Goal: Task Accomplishment & Management: Complete application form

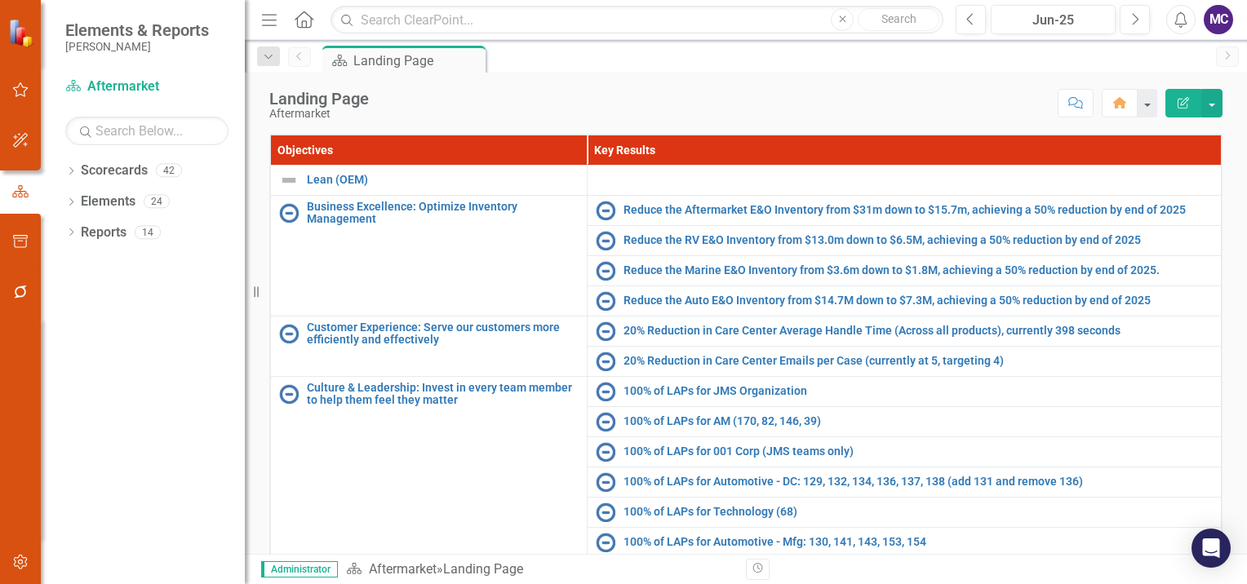
click at [1217, 22] on div "MC" at bounding box center [1218, 19] width 29 height 29
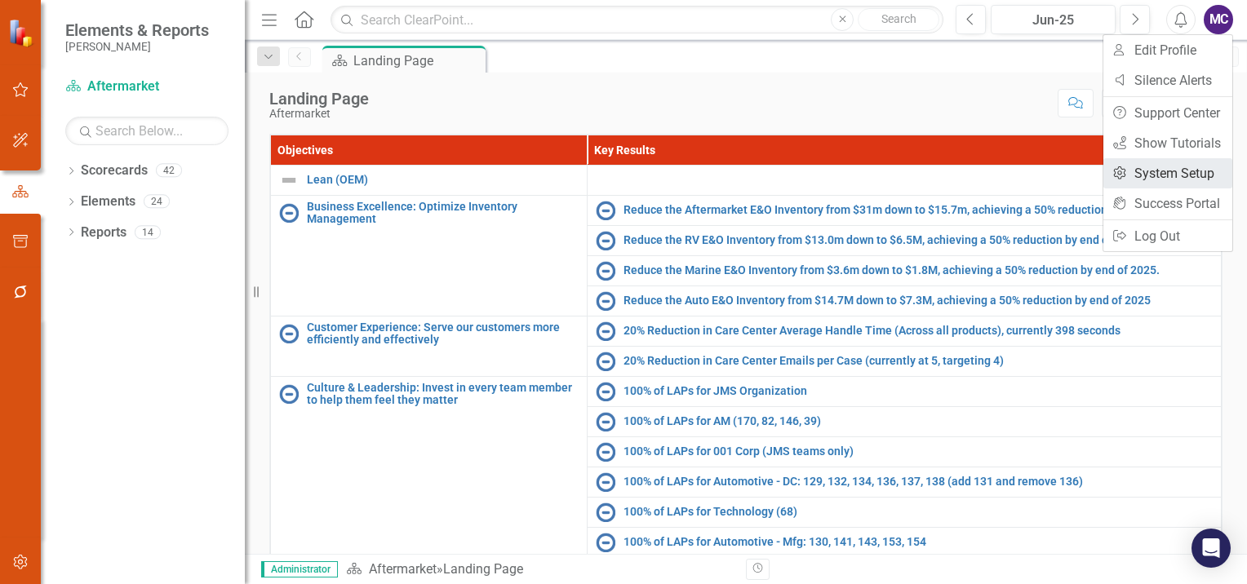
click at [1186, 166] on link "Settings System Setup" at bounding box center [1167, 173] width 129 height 30
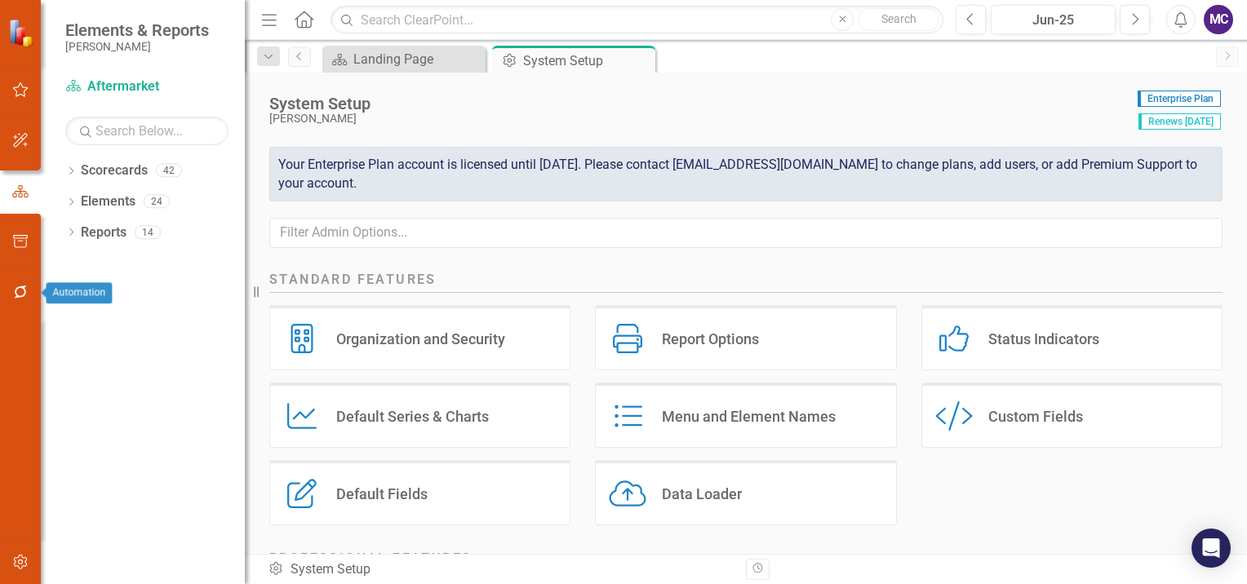
click at [13, 289] on icon "button" at bounding box center [20, 292] width 17 height 13
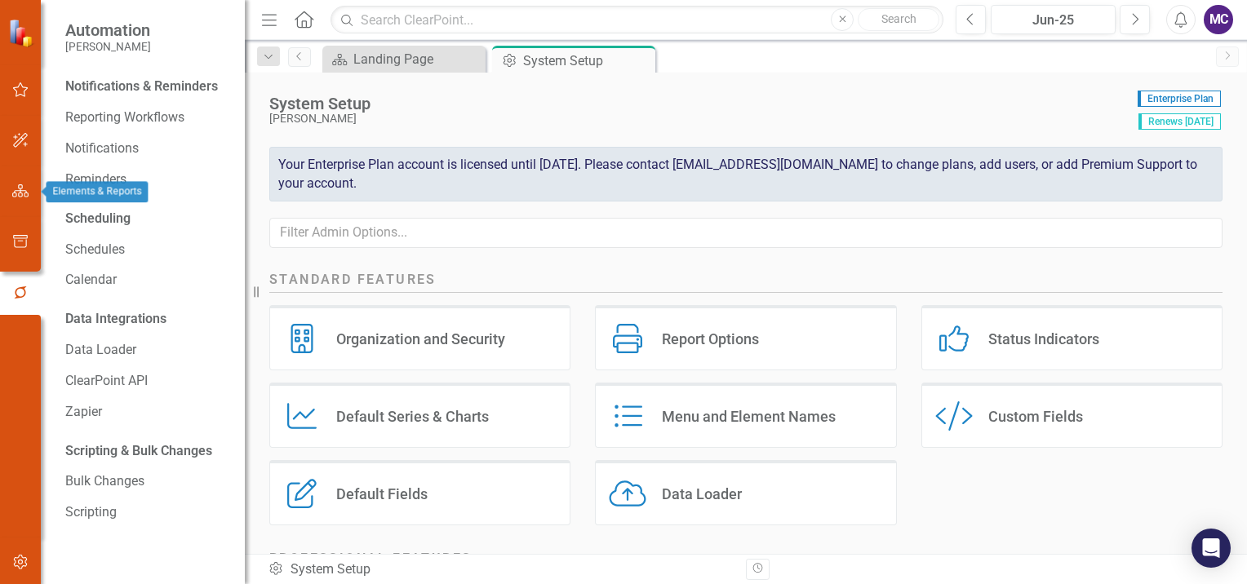
click at [13, 188] on icon "button" at bounding box center [20, 190] width 17 height 13
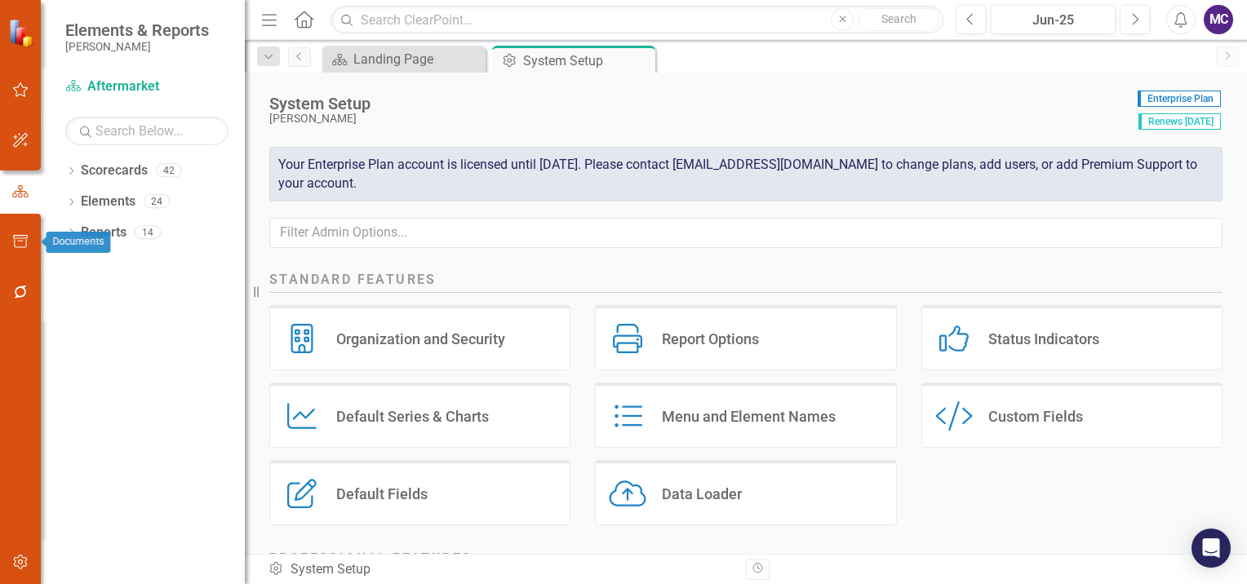
click at [15, 241] on icon "button" at bounding box center [20, 241] width 17 height 13
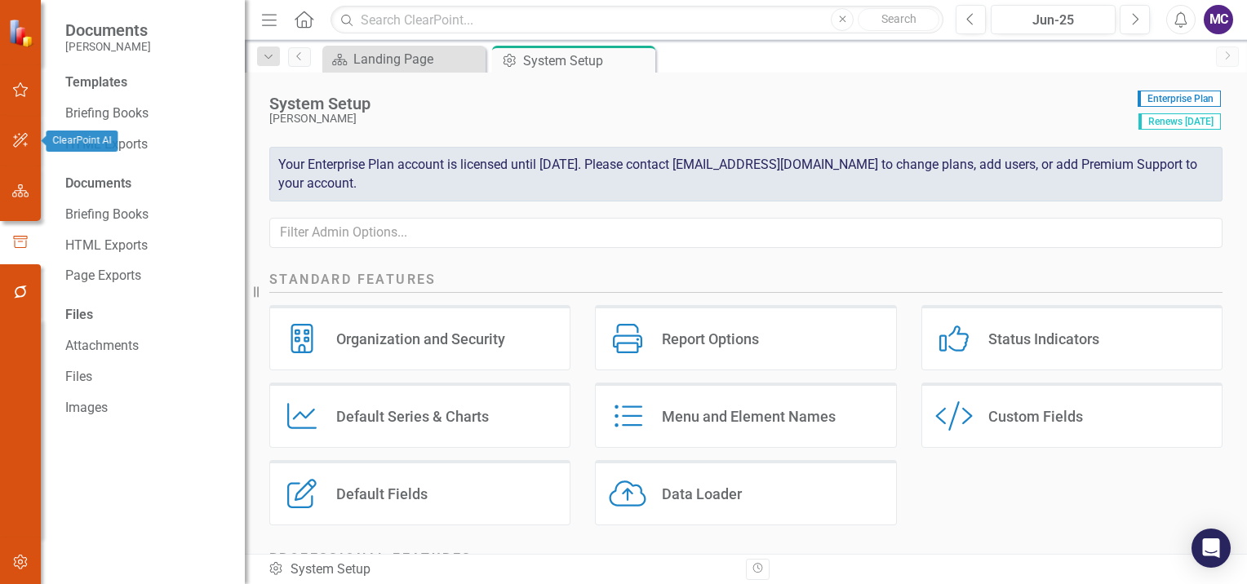
click at [13, 138] on icon "button" at bounding box center [20, 140] width 17 height 13
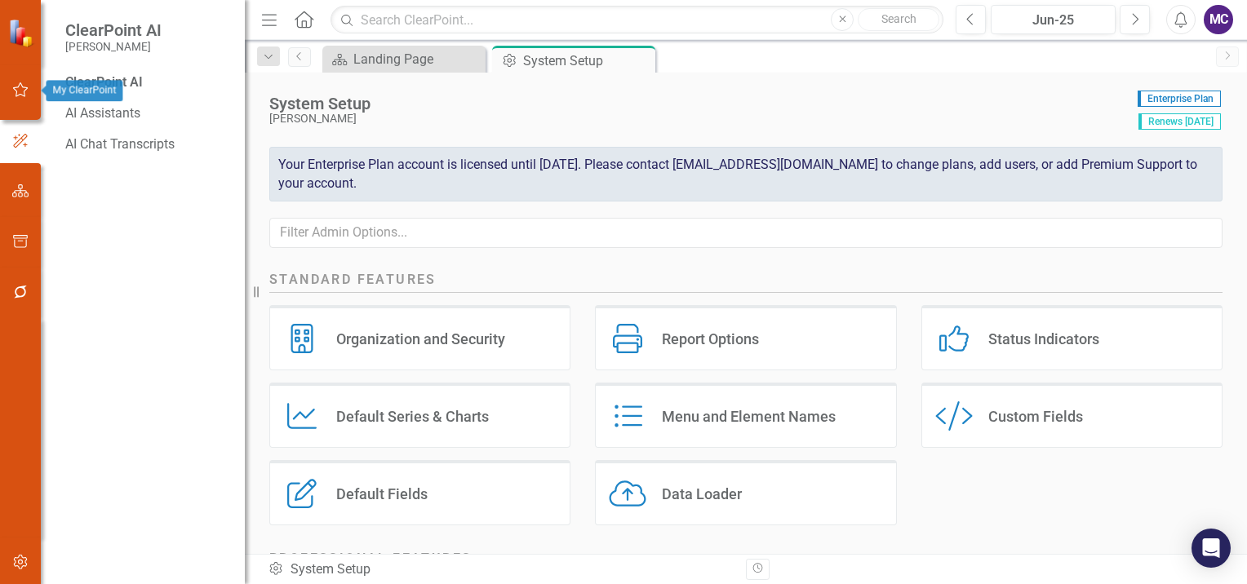
click at [16, 91] on icon "button" at bounding box center [20, 89] width 17 height 13
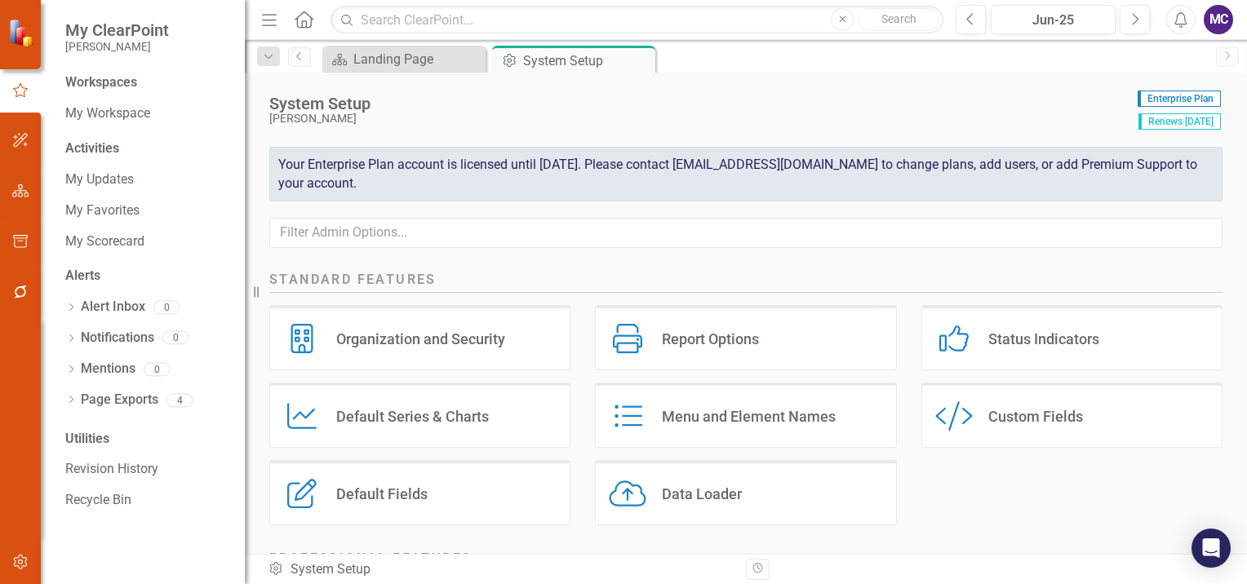
click at [1225, 16] on div "MC" at bounding box center [1218, 19] width 29 height 29
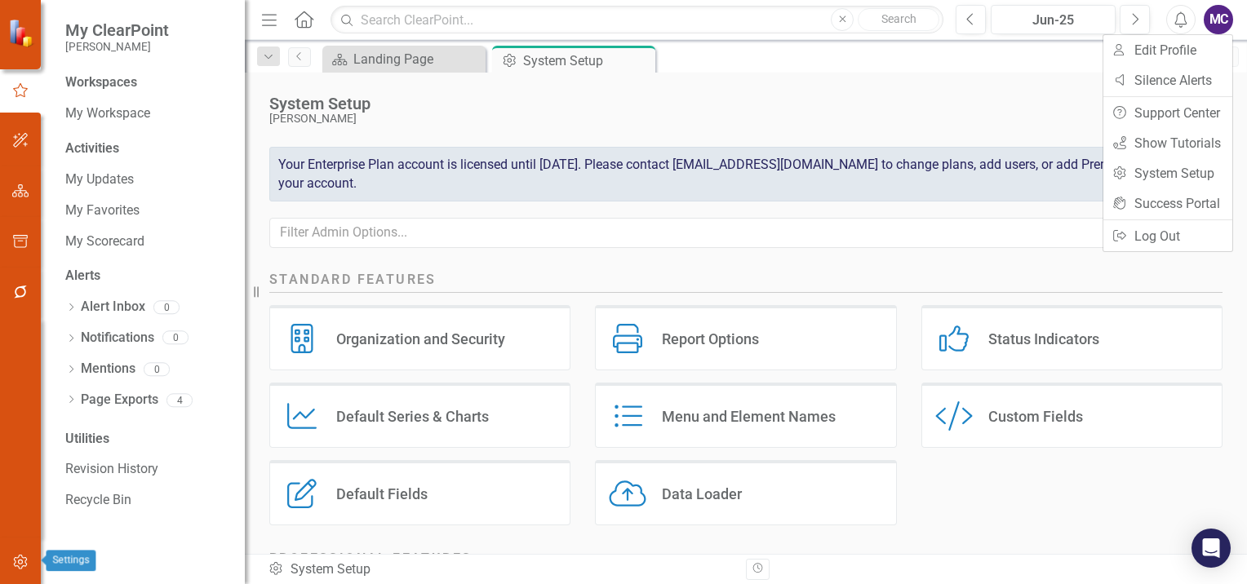
click at [9, 566] on button "button" at bounding box center [20, 563] width 37 height 34
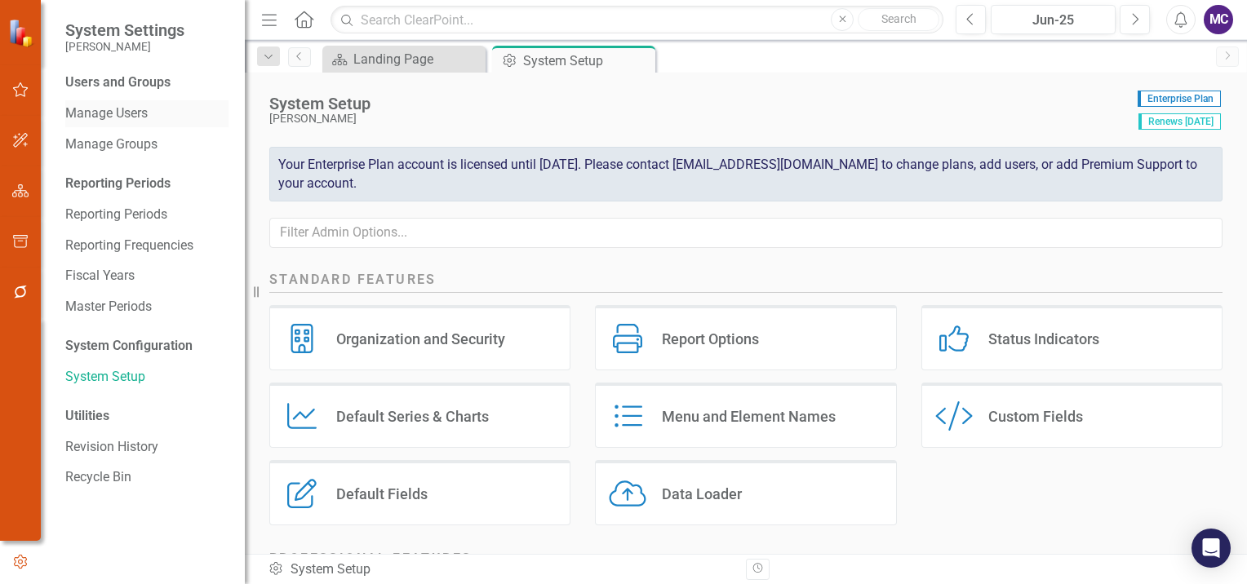
click at [129, 108] on link "Manage Users" at bounding box center [146, 113] width 163 height 19
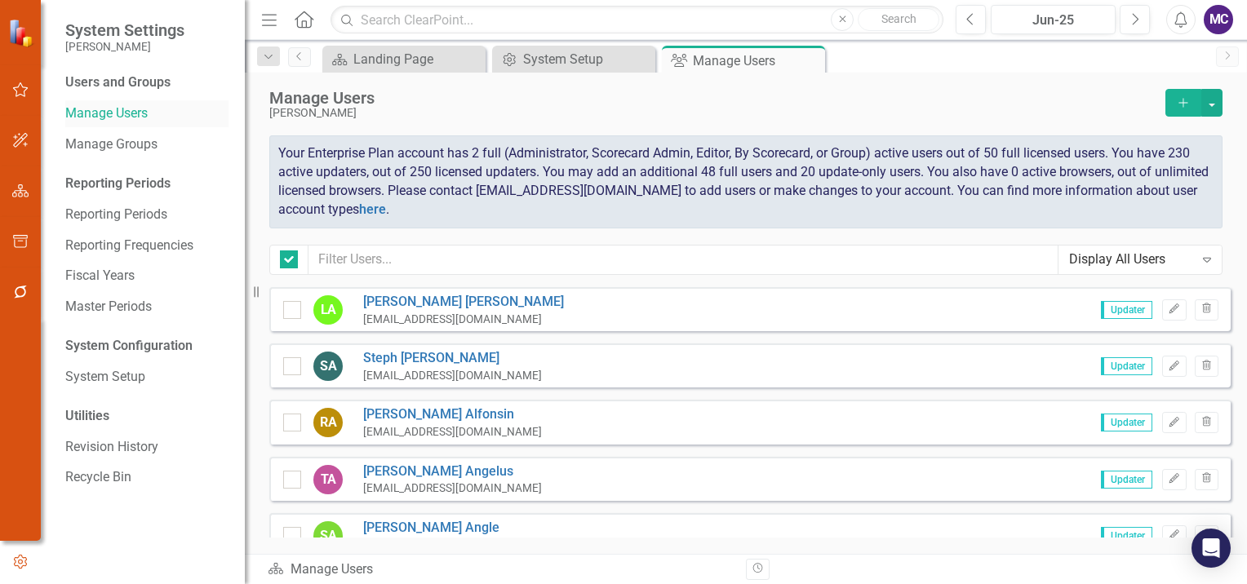
checkbox input "false"
click at [1187, 98] on icon "Add" at bounding box center [1183, 102] width 15 height 11
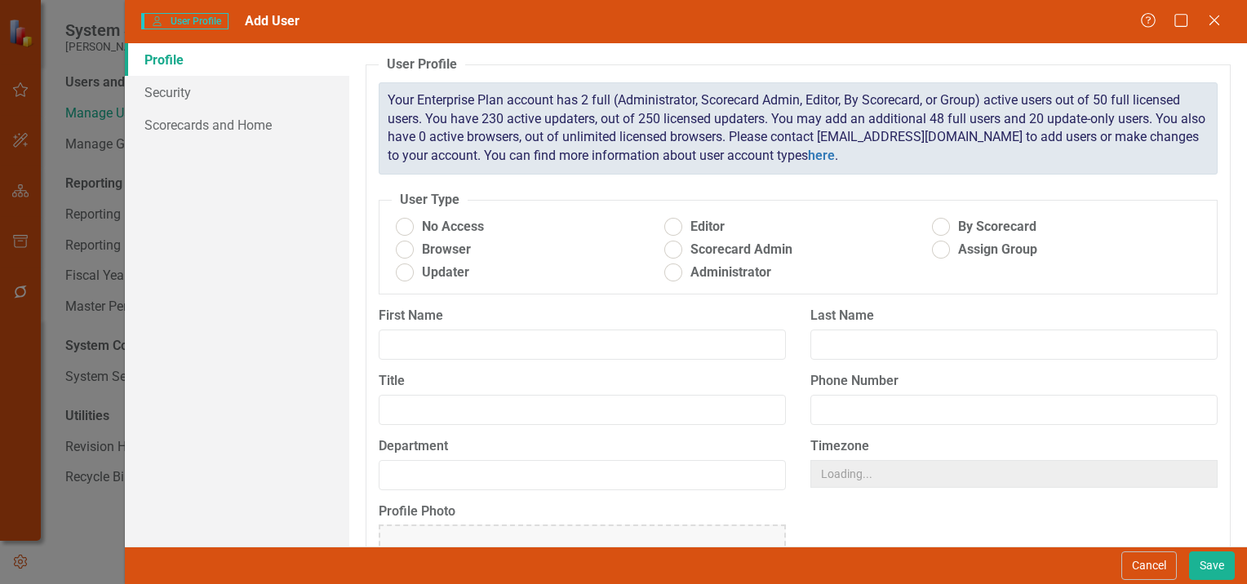
radio input "true"
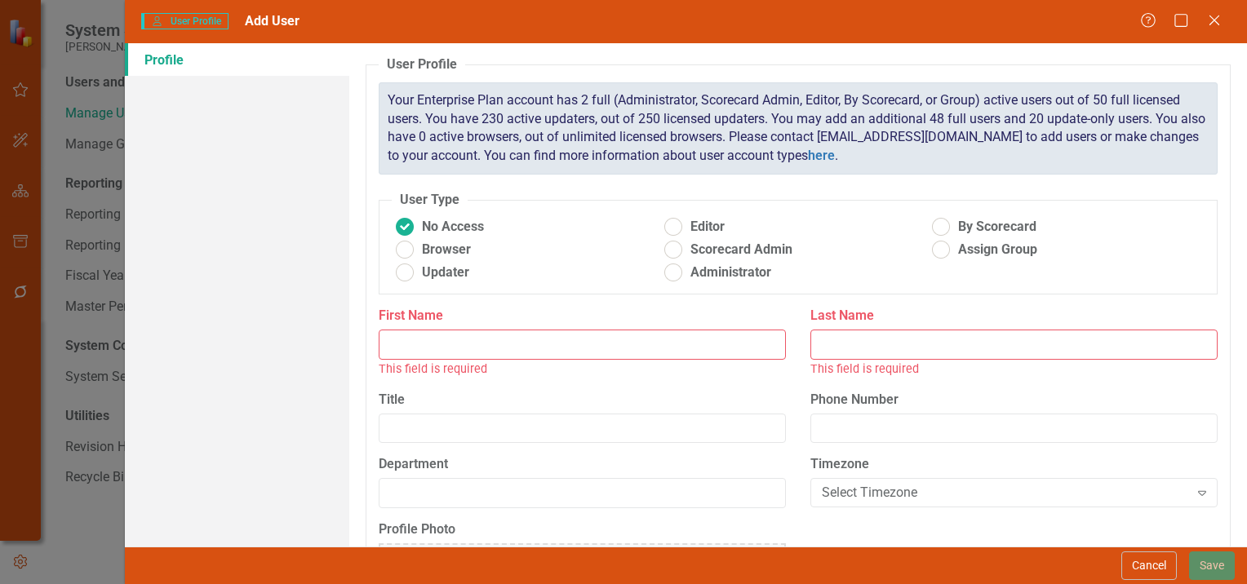
click at [726, 348] on input "First Name" at bounding box center [582, 345] width 407 height 30
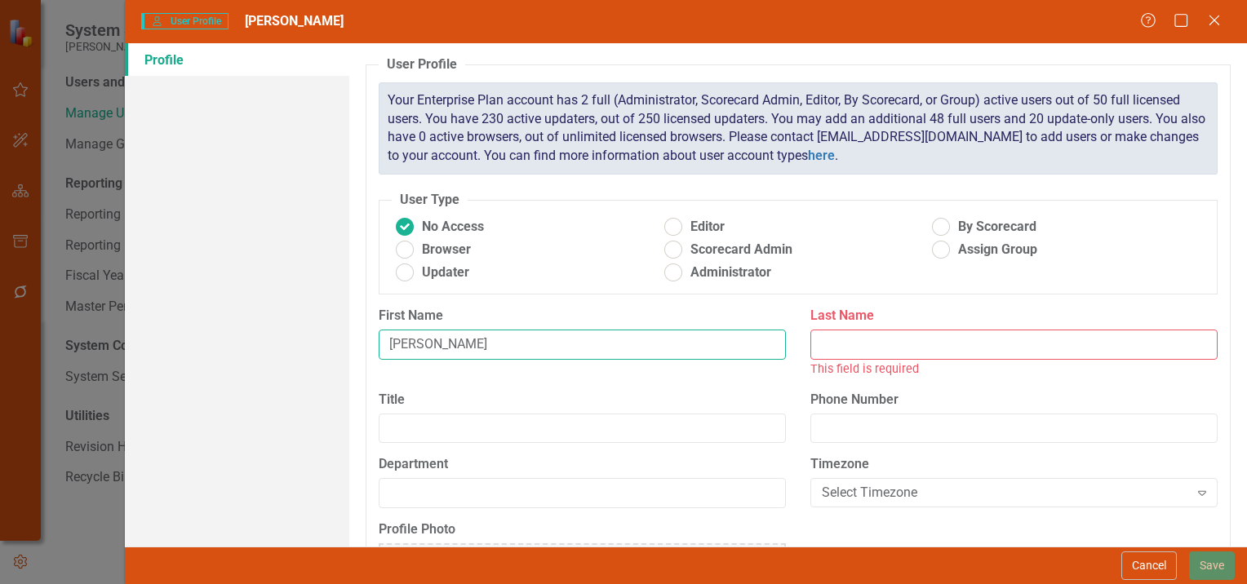
type input "[PERSON_NAME]"
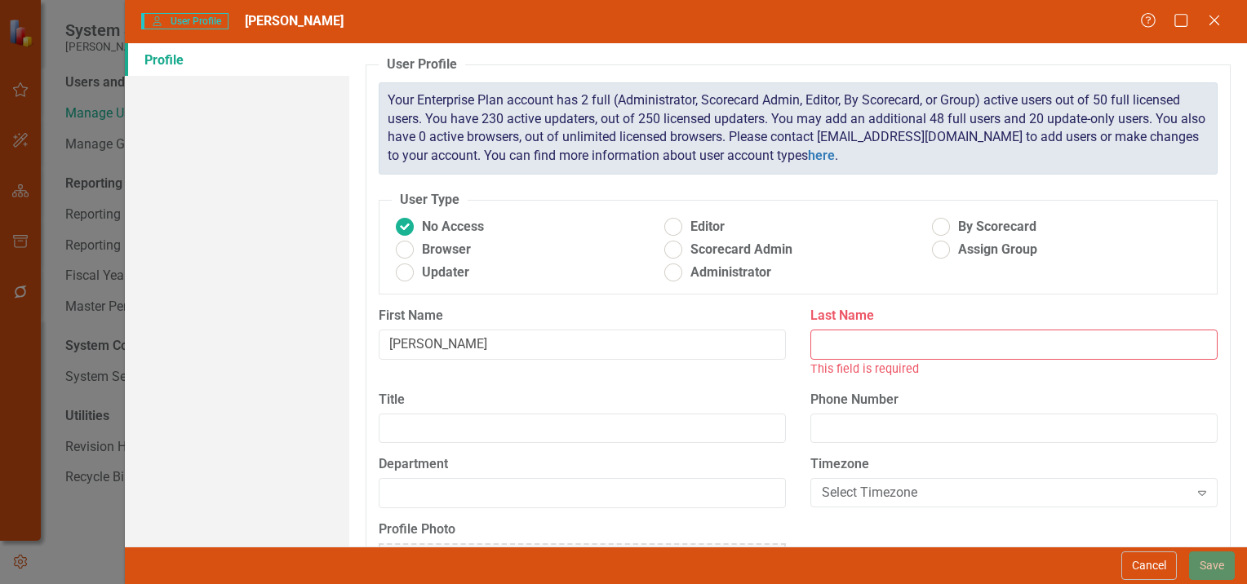
click at [911, 347] on input "Last Name" at bounding box center [1013, 345] width 407 height 30
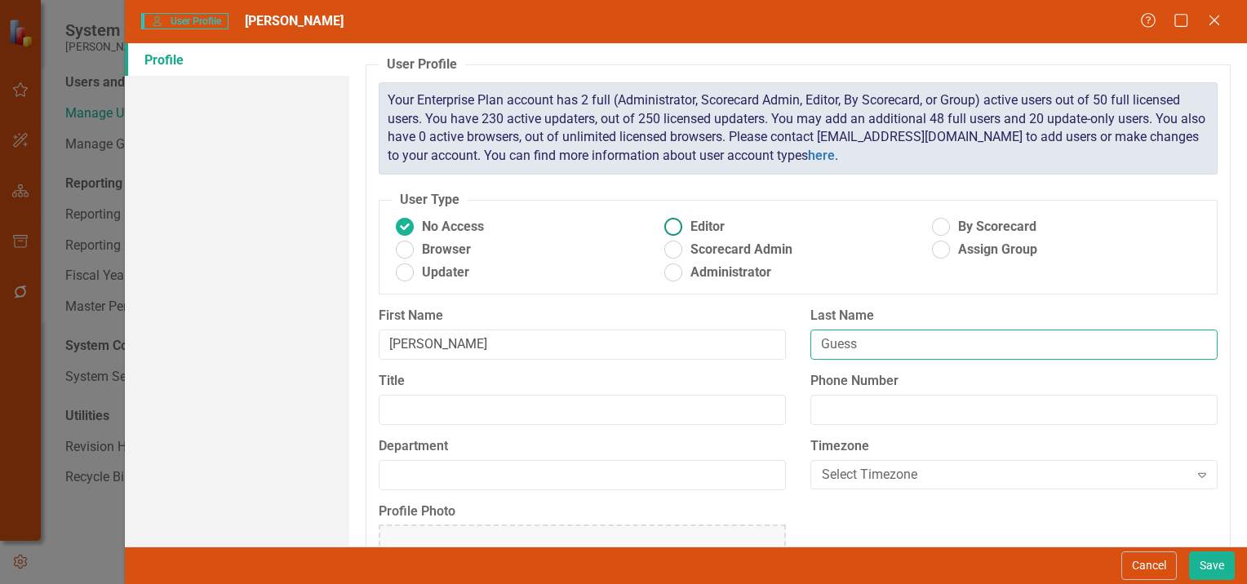
type input "Guess"
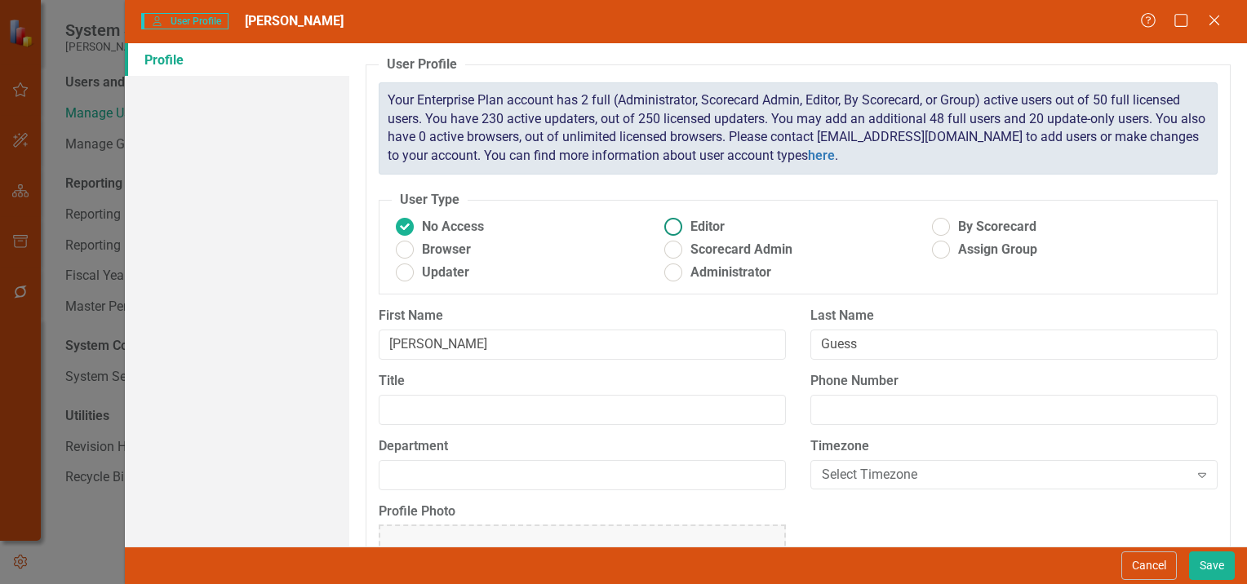
click at [700, 229] on span "Editor" at bounding box center [707, 227] width 34 height 19
click at [686, 229] on input "Editor" at bounding box center [672, 227] width 25 height 25
radio input "true"
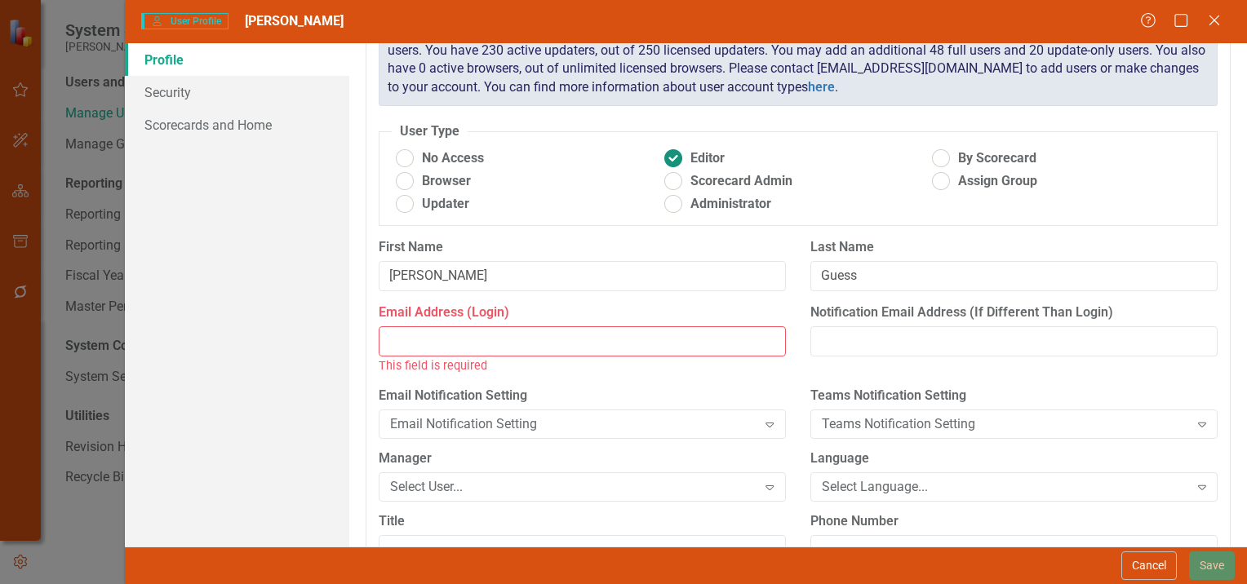
scroll to position [70, 0]
click at [528, 336] on input "Email Address (Login)" at bounding box center [582, 340] width 407 height 30
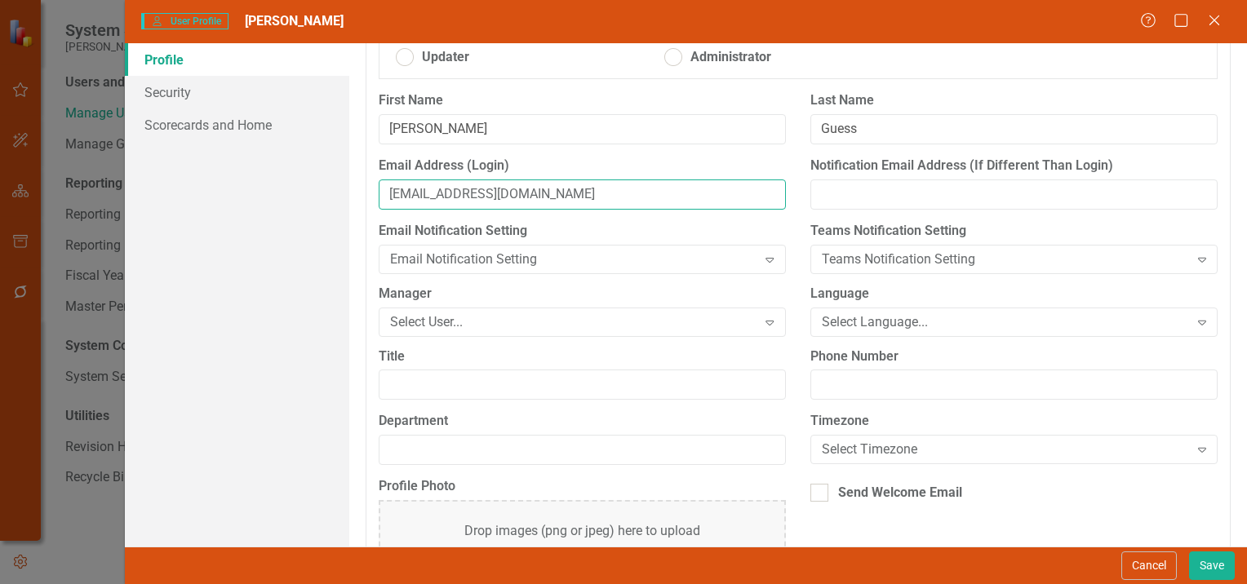
scroll to position [219, 0]
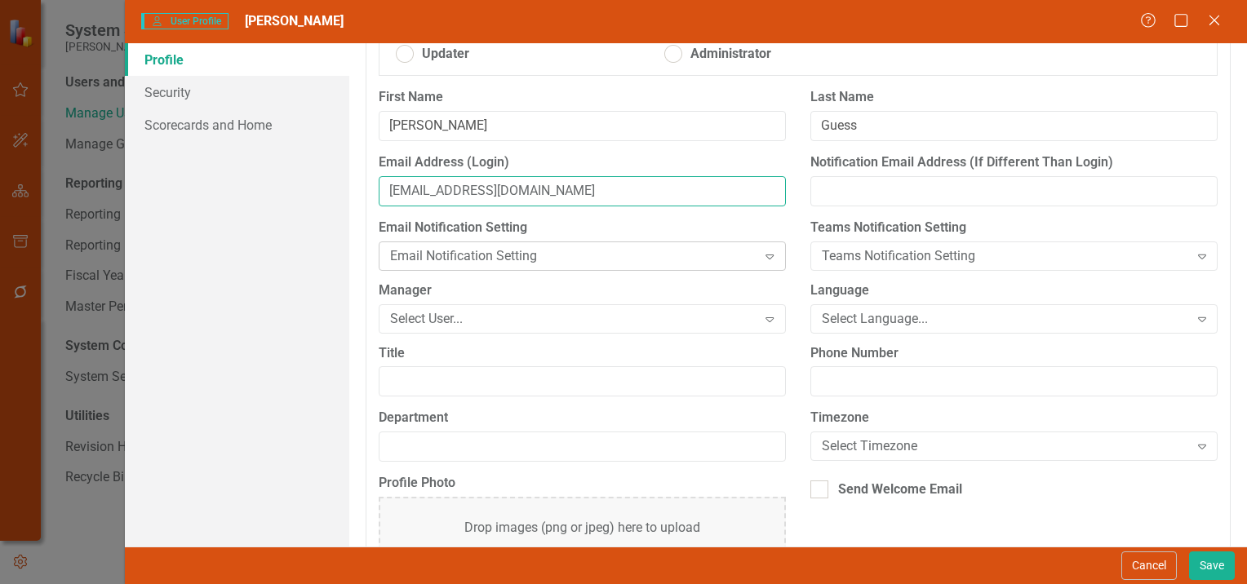
type input "[EMAIL_ADDRESS][DOMAIN_NAME]"
click at [532, 253] on div "Email Notification Setting" at bounding box center [573, 255] width 367 height 19
click at [349, 296] on div "User Profile ClearPoint has a wealth of options to help you ensure that people …" at bounding box center [798, 295] width 898 height 504
click at [478, 319] on div "Select User..." at bounding box center [573, 318] width 367 height 19
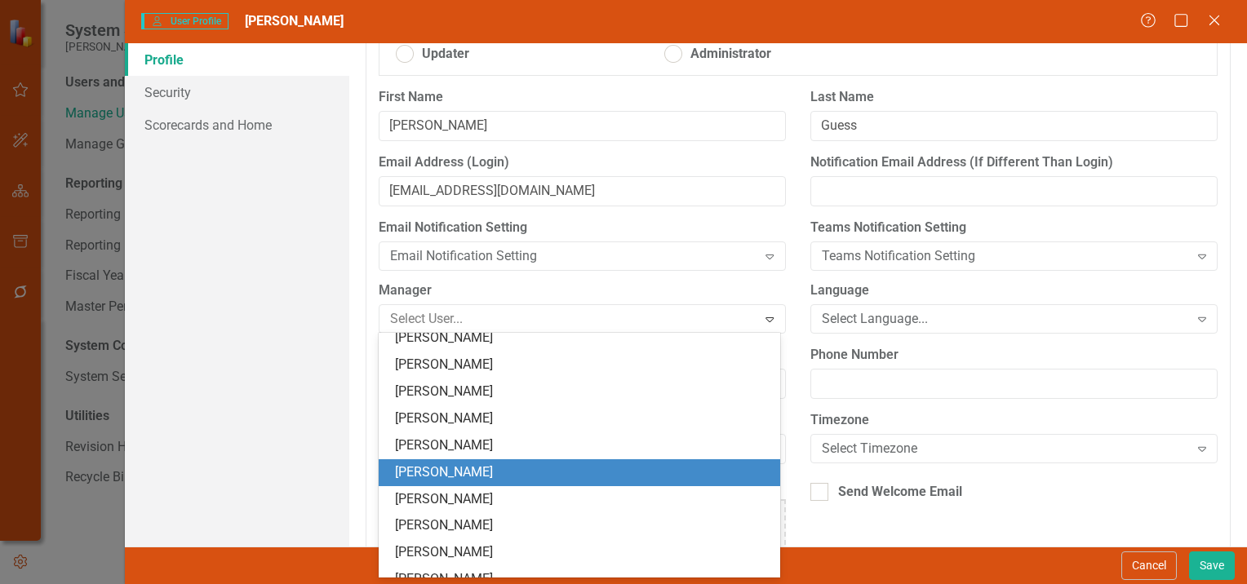
scroll to position [0, 0]
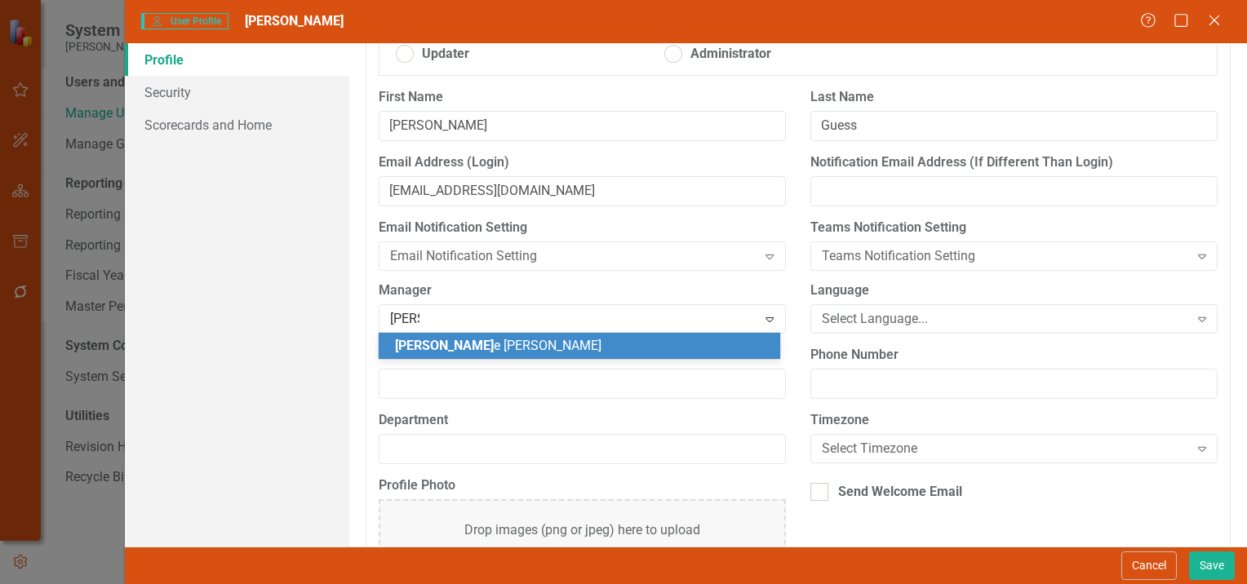
type input "[PERSON_NAME]"
click at [525, 346] on div "[PERSON_NAME]" at bounding box center [582, 346] width 375 height 19
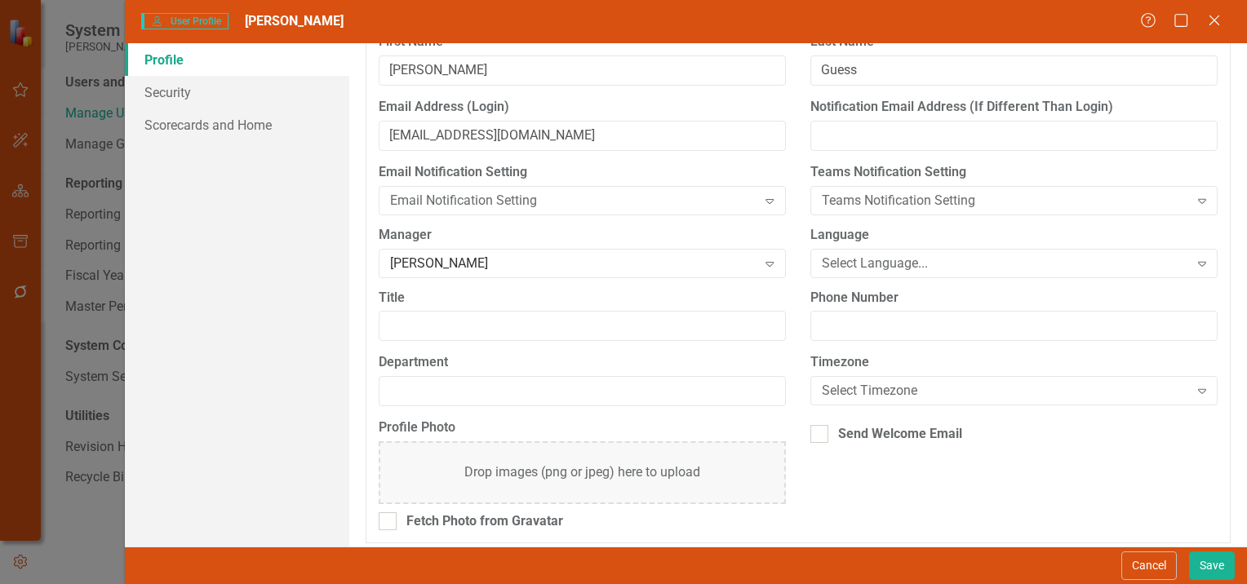
scroll to position [281, 0]
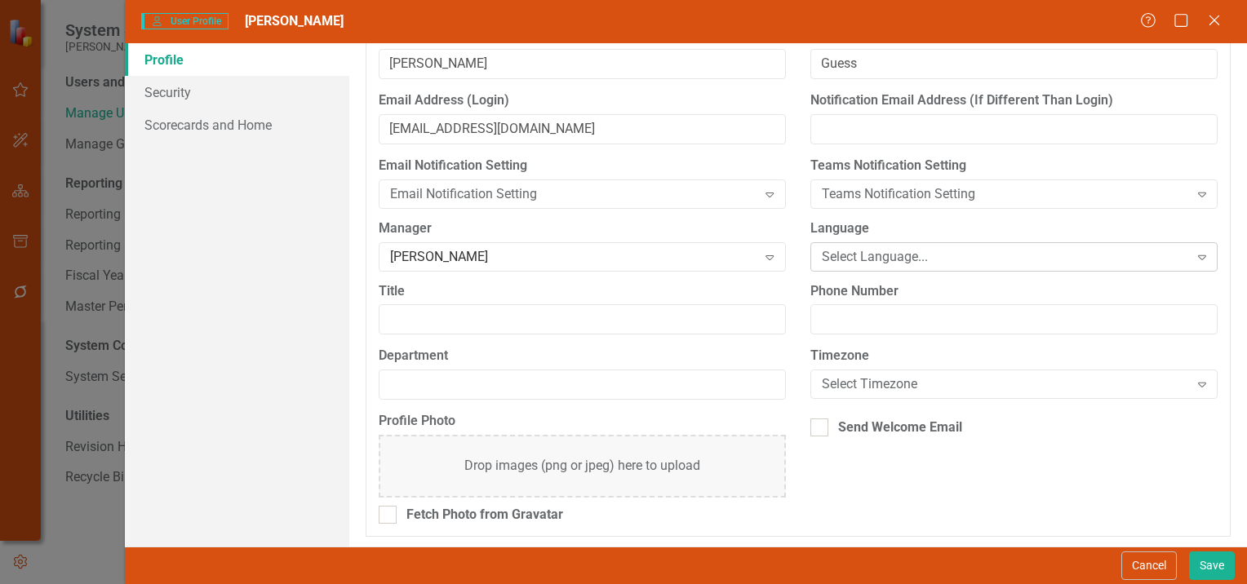
click at [879, 251] on div "Select Language..." at bounding box center [1005, 256] width 367 height 19
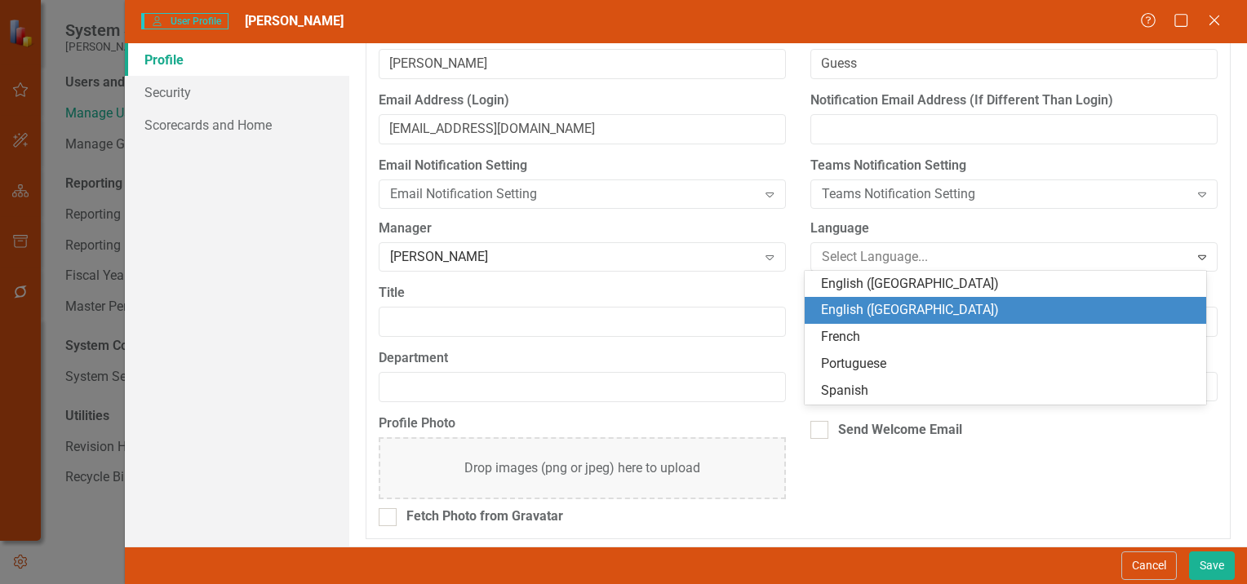
click at [859, 314] on div "English ([GEOGRAPHIC_DATA])" at bounding box center [1008, 310] width 375 height 19
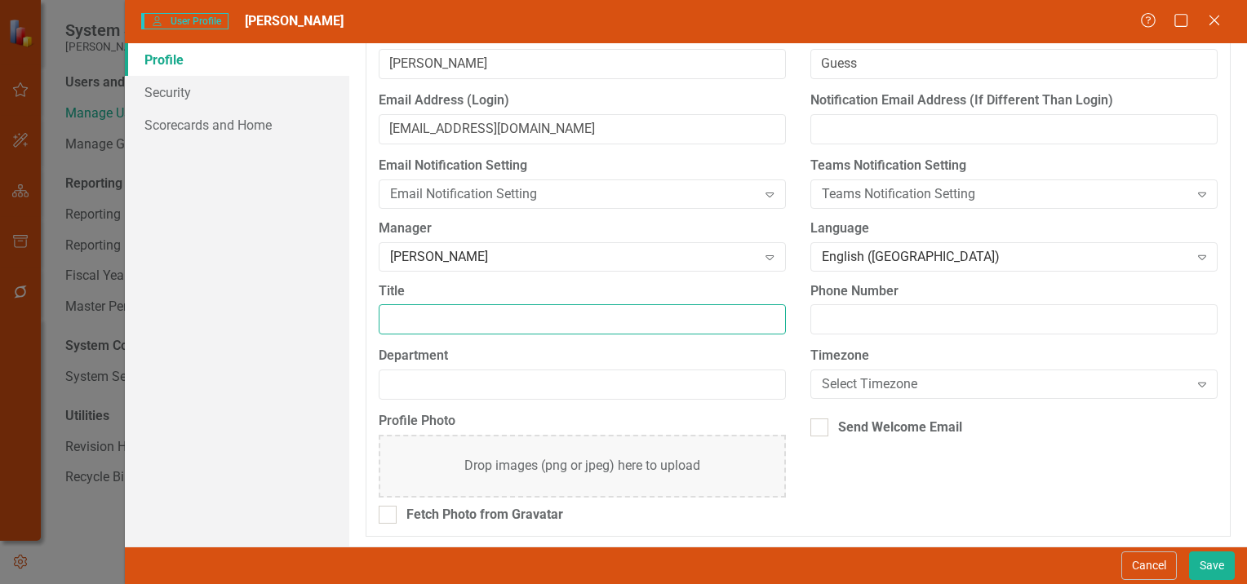
click at [504, 324] on input "Title" at bounding box center [582, 319] width 407 height 30
type input "[PERSON_NAME]-Business Proc"
click at [737, 358] on label "Department" at bounding box center [582, 356] width 407 height 19
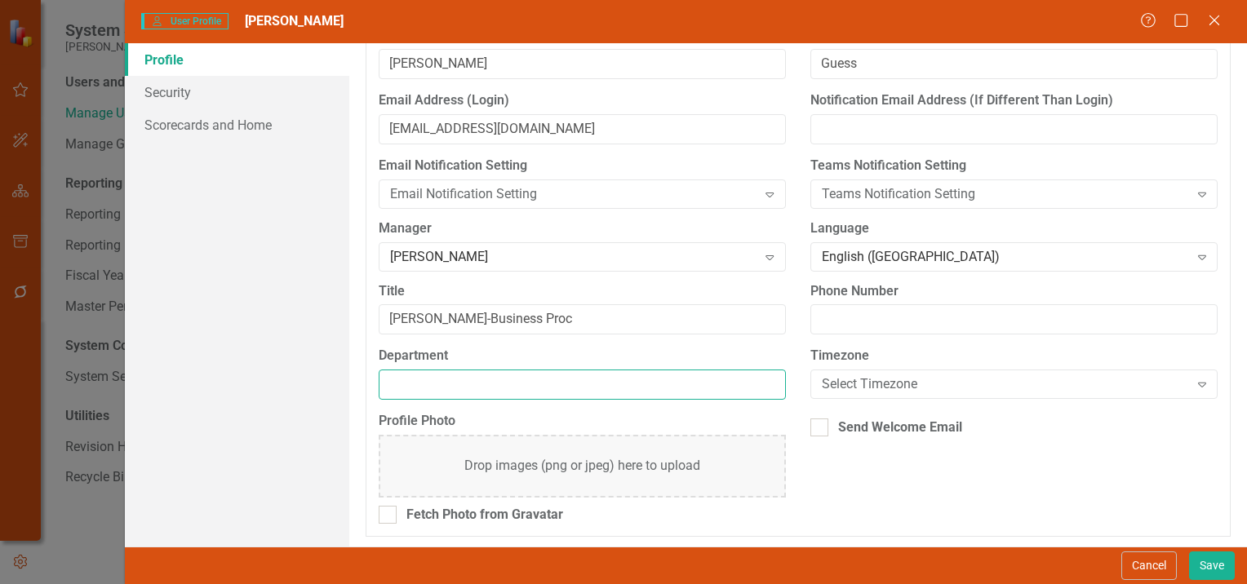
click at [737, 370] on input "Department" at bounding box center [582, 385] width 407 height 30
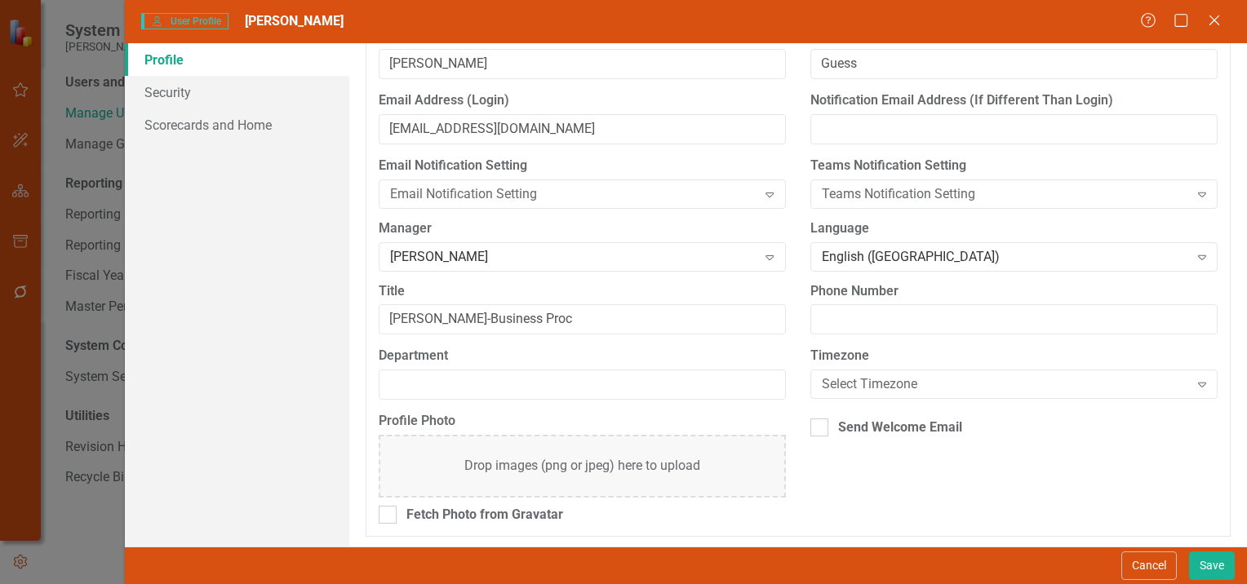
click at [831, 475] on div "Profile Photo Drop images (png or jpeg) here to upload Fetch Photo from Gravata…" at bounding box center [797, 474] width 863 height 125
click at [819, 434] on div at bounding box center [819, 428] width 18 height 18
click at [819, 429] on input "Send Welcome Email" at bounding box center [815, 424] width 11 height 11
checkbox input "true"
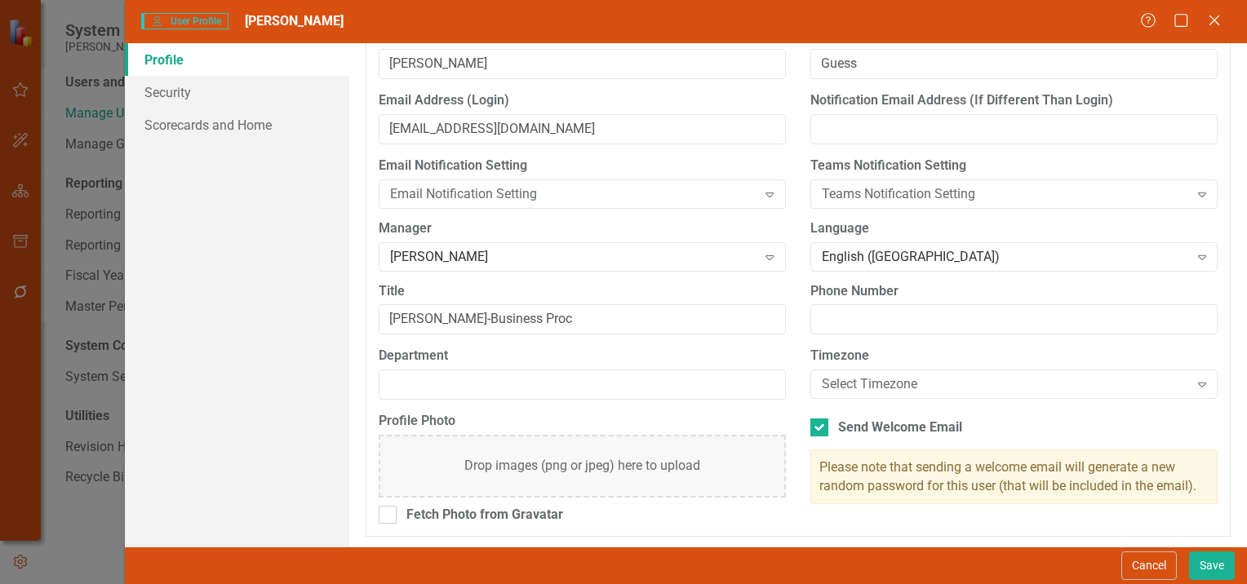
scroll to position [279, 0]
click at [1199, 565] on button "Save" at bounding box center [1212, 566] width 46 height 29
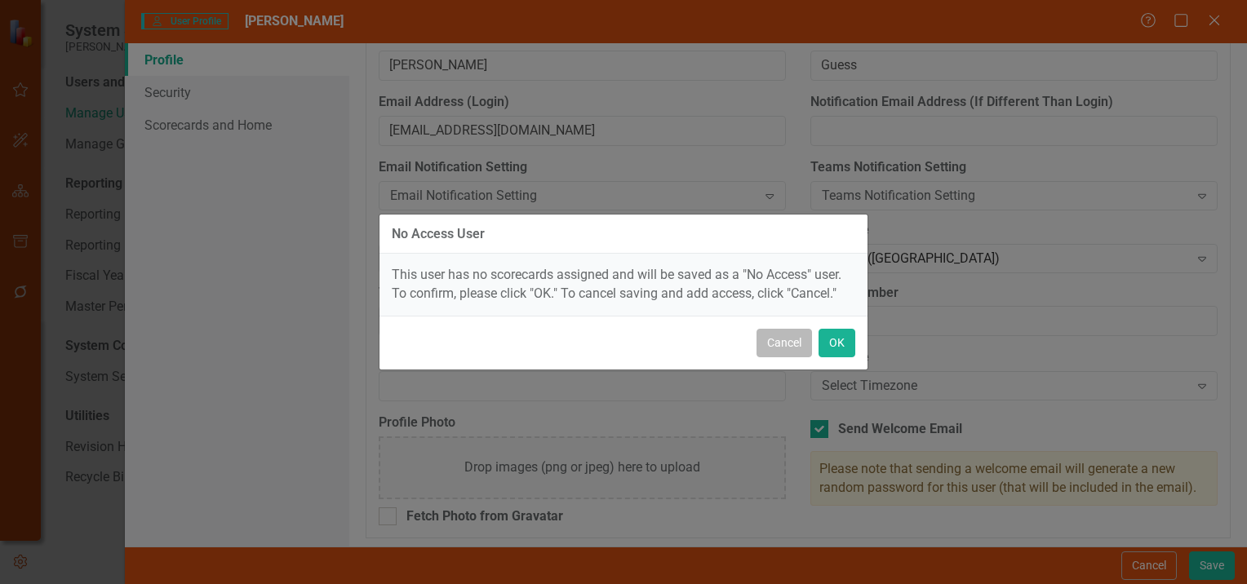
click at [778, 343] on button "Cancel" at bounding box center [784, 343] width 55 height 29
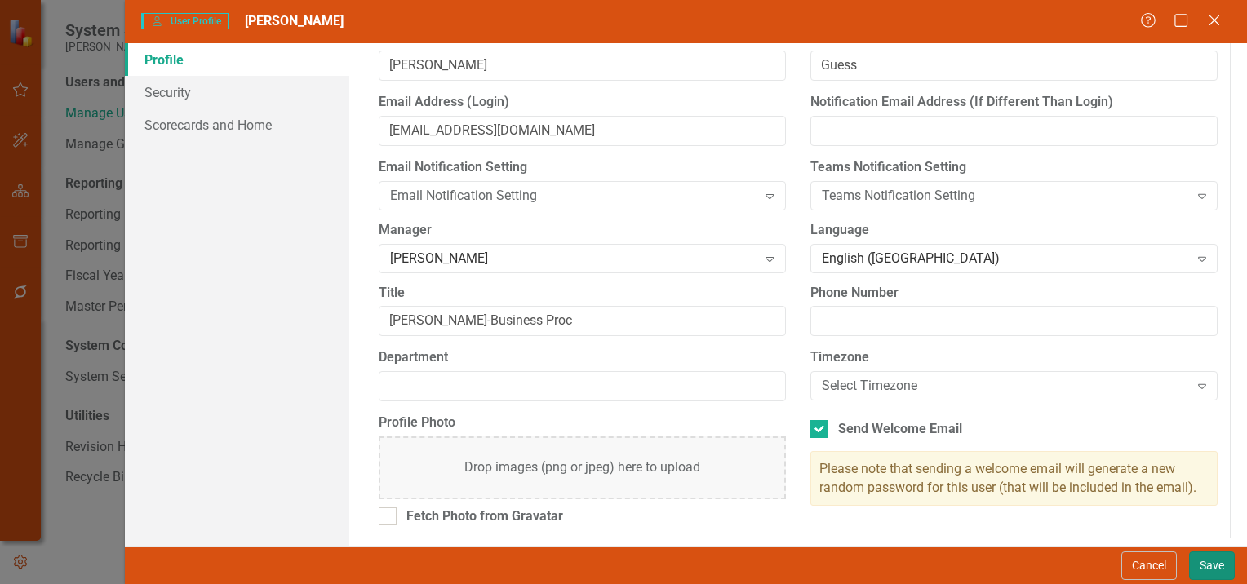
scroll to position [0, 0]
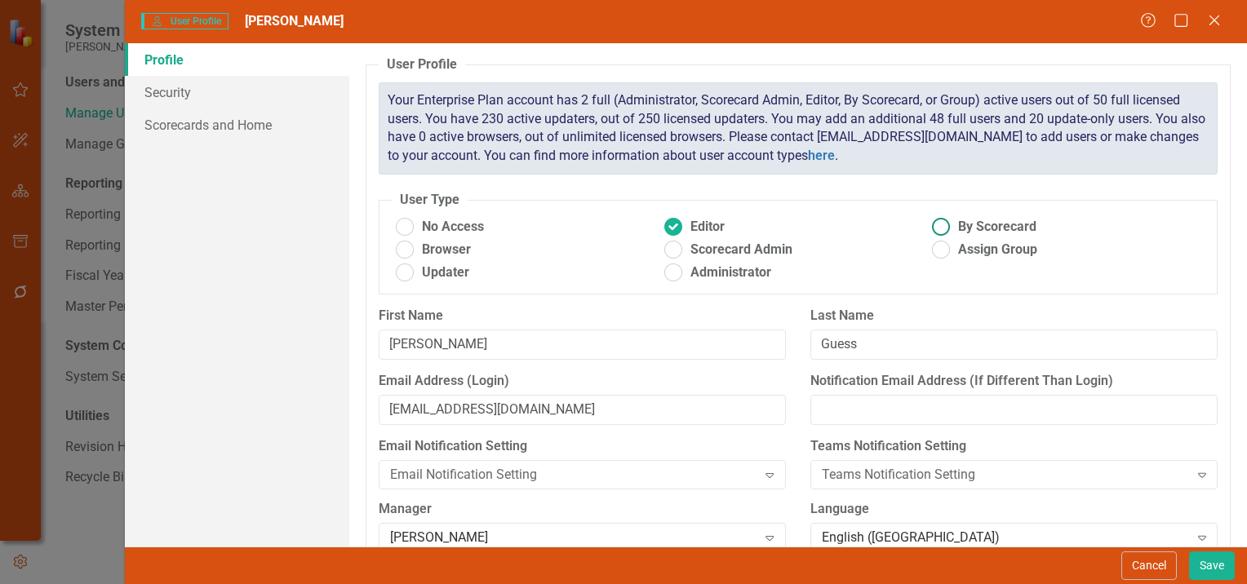
click at [939, 224] on ins at bounding box center [941, 227] width 25 height 25
click at [939, 224] on input "By Scorecard" at bounding box center [941, 227] width 25 height 25
radio input "true"
click at [700, 224] on span "Editor" at bounding box center [707, 227] width 34 height 19
click at [686, 224] on input "Editor" at bounding box center [672, 227] width 25 height 25
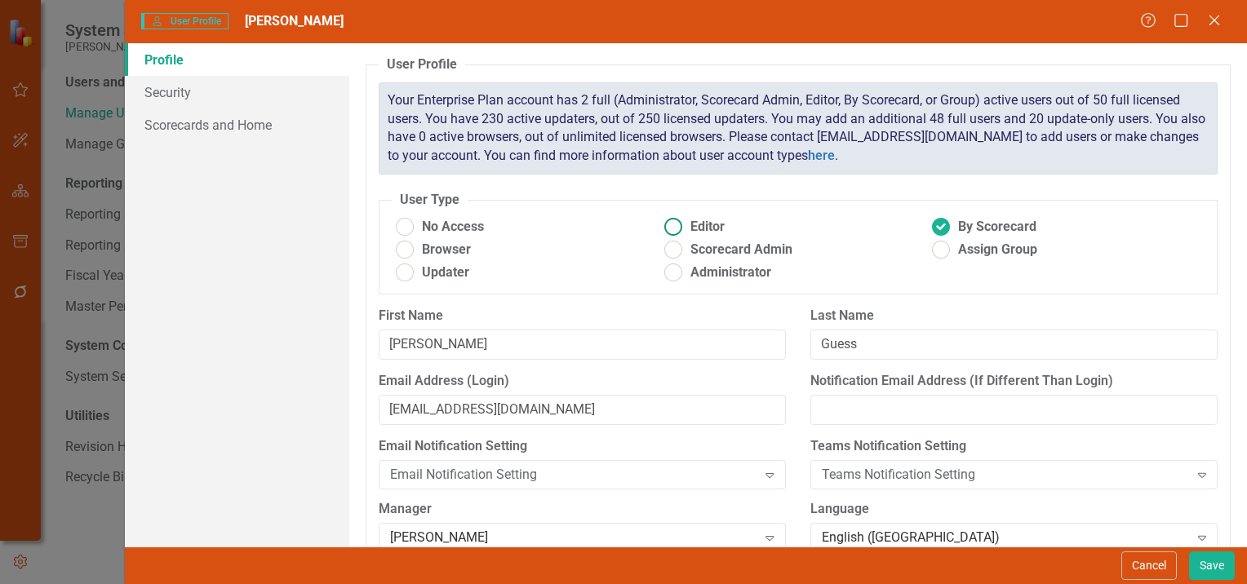
radio input "true"
click at [1207, 555] on button "Save" at bounding box center [1212, 566] width 46 height 29
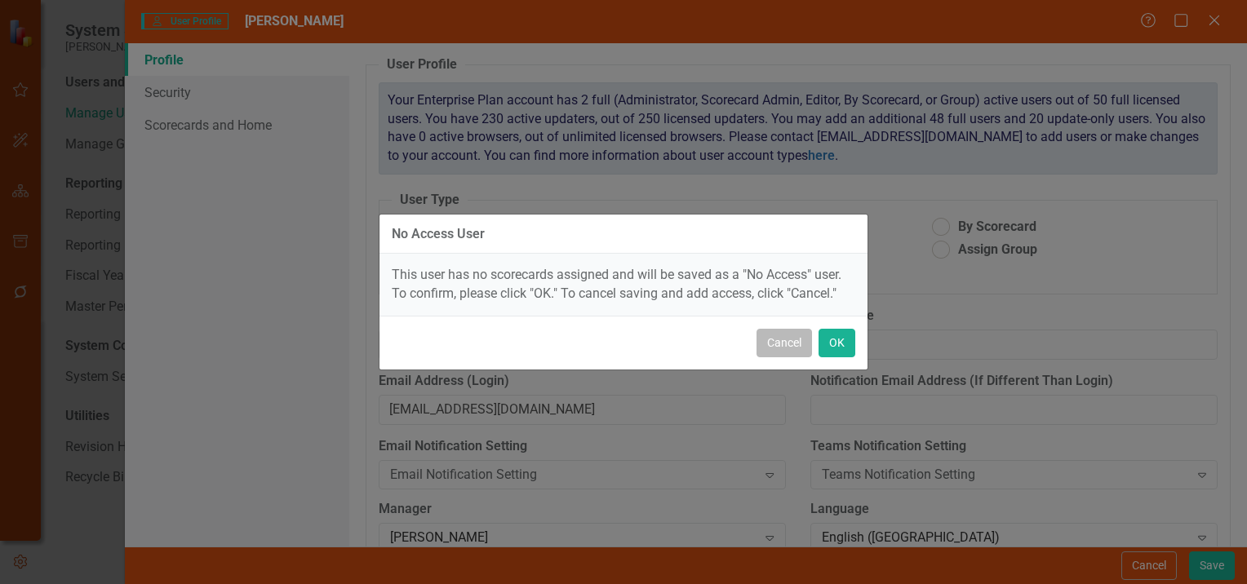
click at [782, 341] on button "Cancel" at bounding box center [784, 343] width 55 height 29
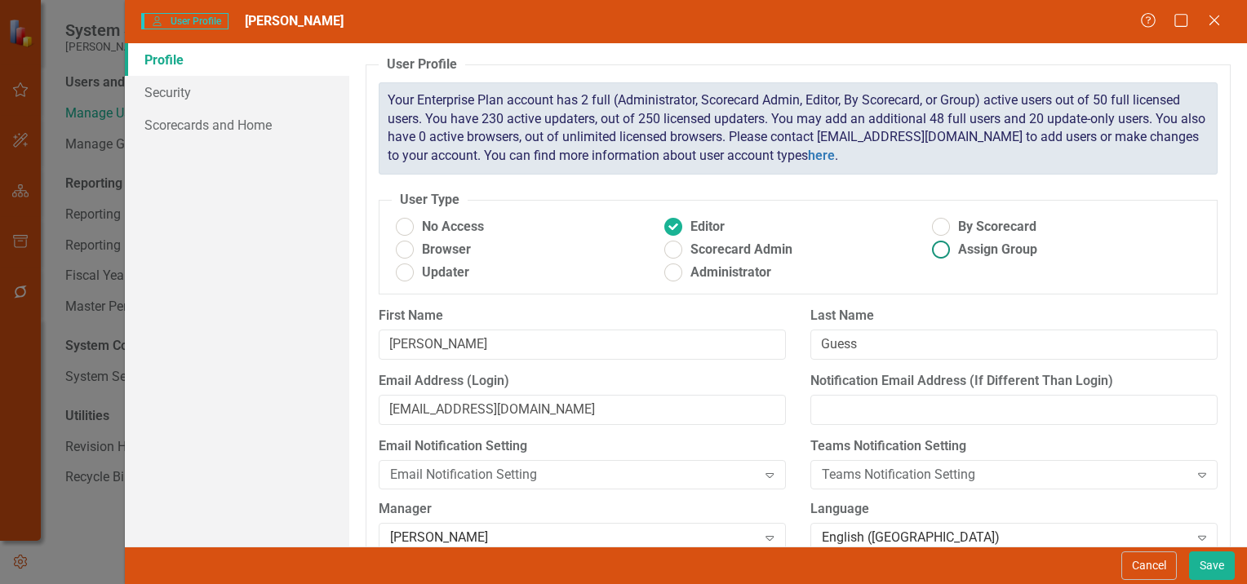
click at [930, 247] on ins at bounding box center [941, 249] width 25 height 25
click at [930, 247] on input "Assign Group" at bounding box center [941, 249] width 25 height 25
radio input "true"
click at [1224, 565] on button "Save" at bounding box center [1212, 566] width 46 height 29
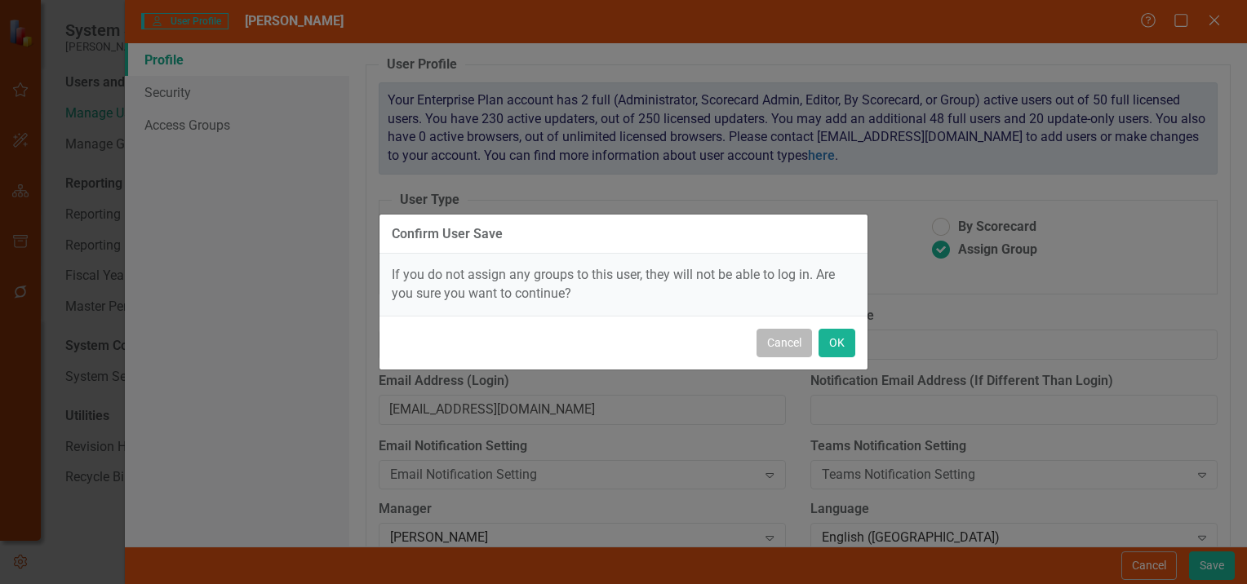
click at [769, 337] on button "Cancel" at bounding box center [784, 343] width 55 height 29
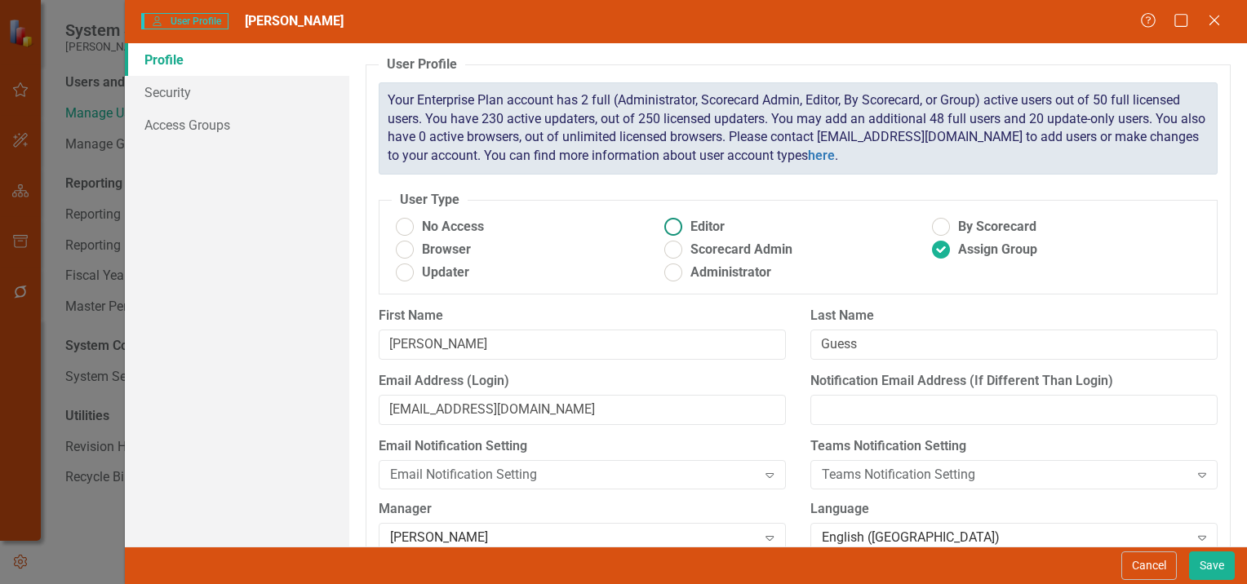
click at [690, 224] on span "Editor" at bounding box center [707, 227] width 34 height 19
click at [686, 224] on input "Editor" at bounding box center [672, 227] width 25 height 25
radio input "true"
click at [227, 91] on link "Security" at bounding box center [237, 92] width 224 height 33
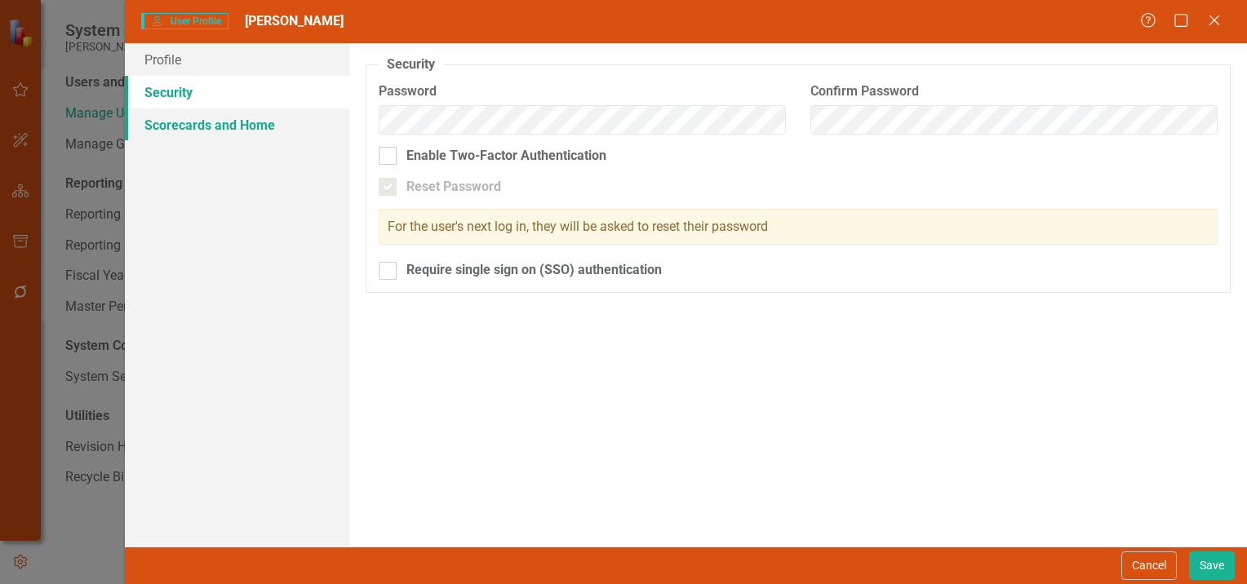
click at [229, 115] on link "Scorecards and Home" at bounding box center [237, 125] width 224 height 33
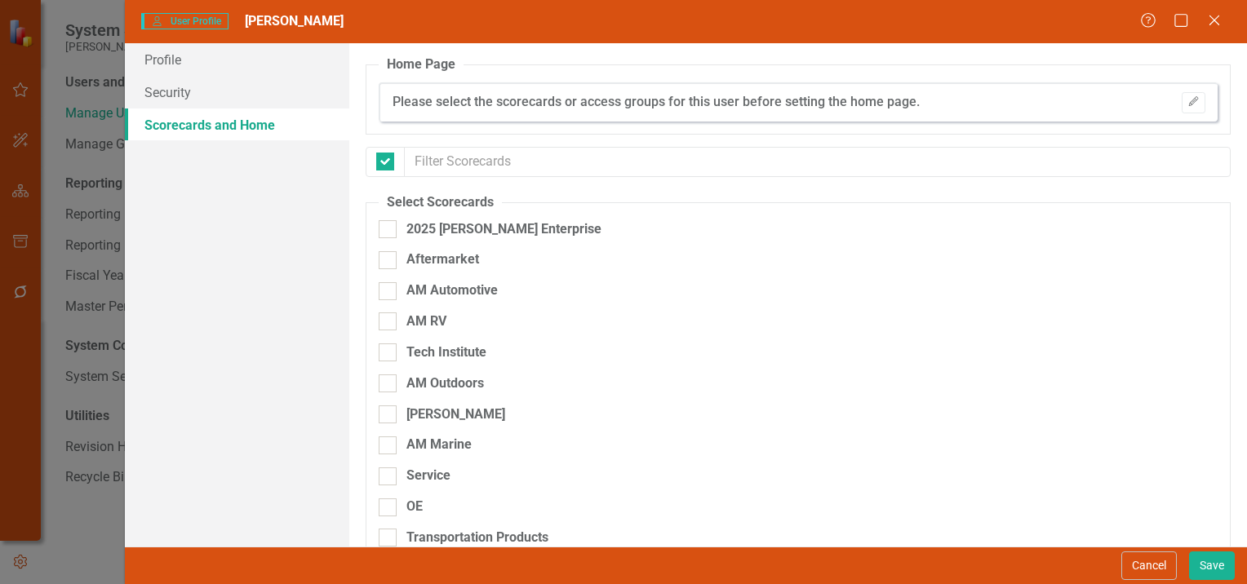
checkbox input "false"
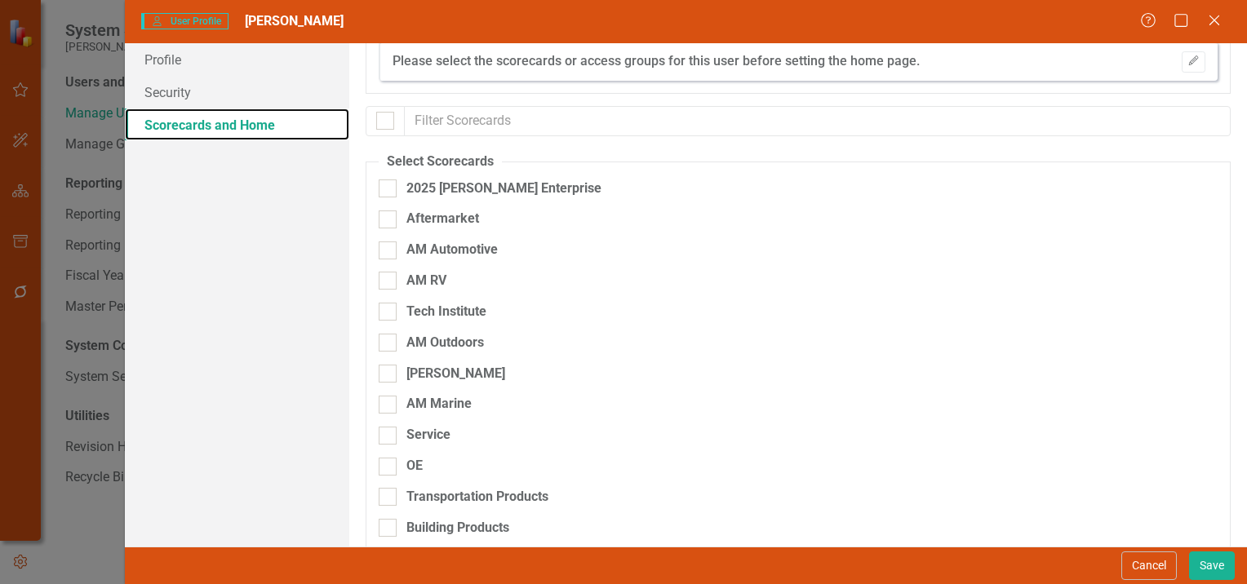
scroll to position [39, 0]
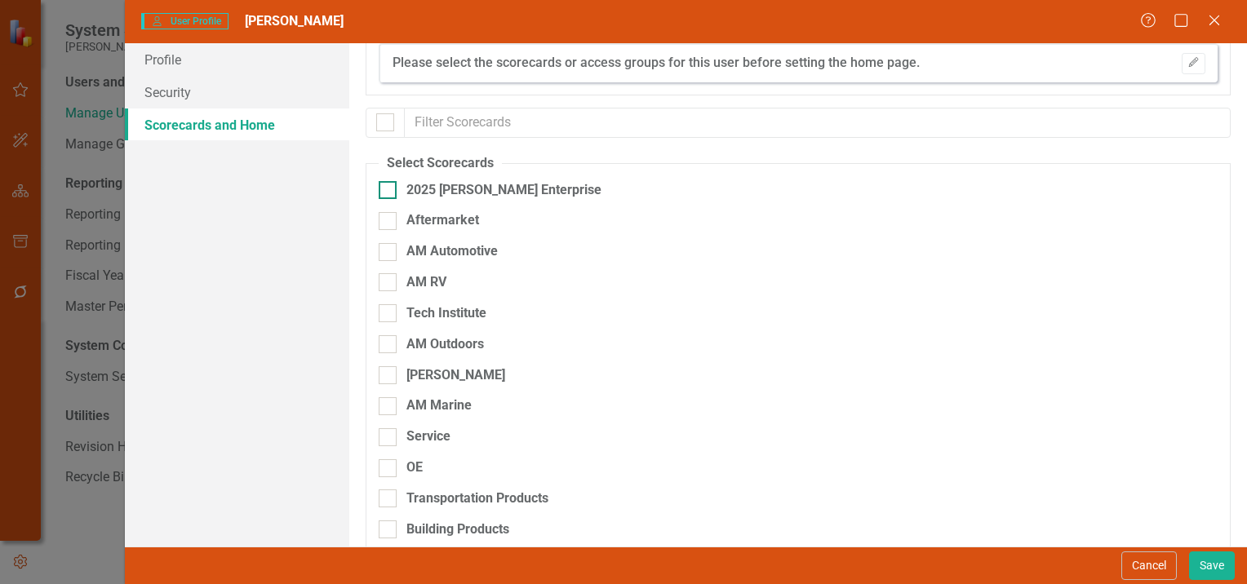
click at [393, 193] on div at bounding box center [388, 190] width 18 height 18
click at [389, 192] on input "2025 [PERSON_NAME] Enterprise" at bounding box center [384, 186] width 11 height 11
checkbox input "true"
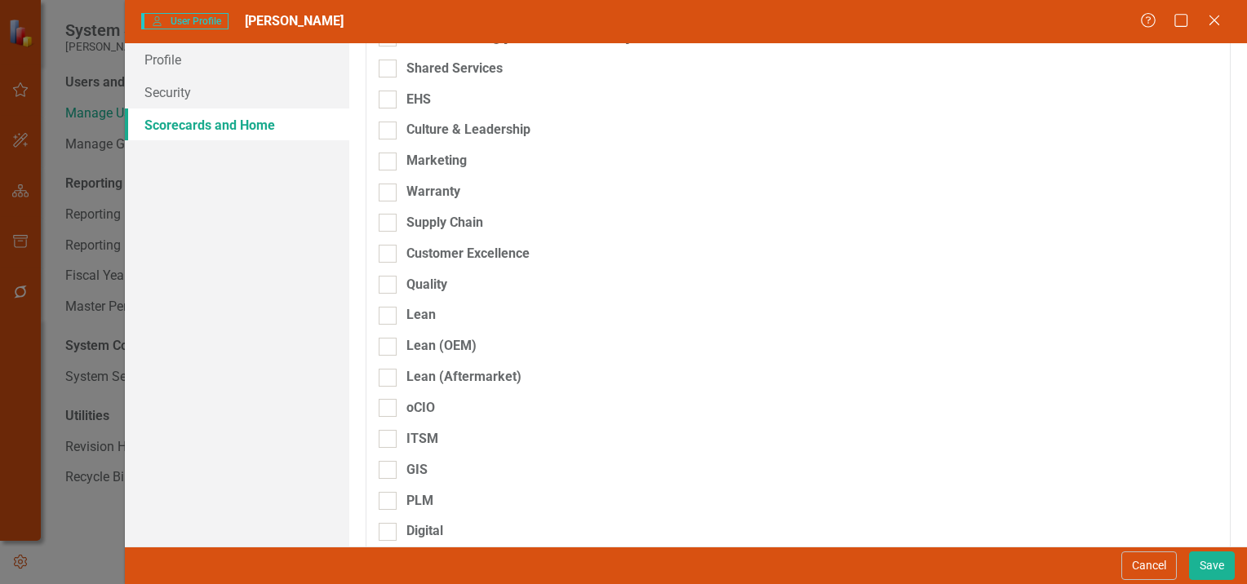
scroll to position [718, 0]
click at [387, 311] on input "Lean" at bounding box center [384, 310] width 11 height 11
checkbox input "true"
click at [384, 340] on input "Lean (OEM)" at bounding box center [384, 341] width 11 height 11
checkbox input "true"
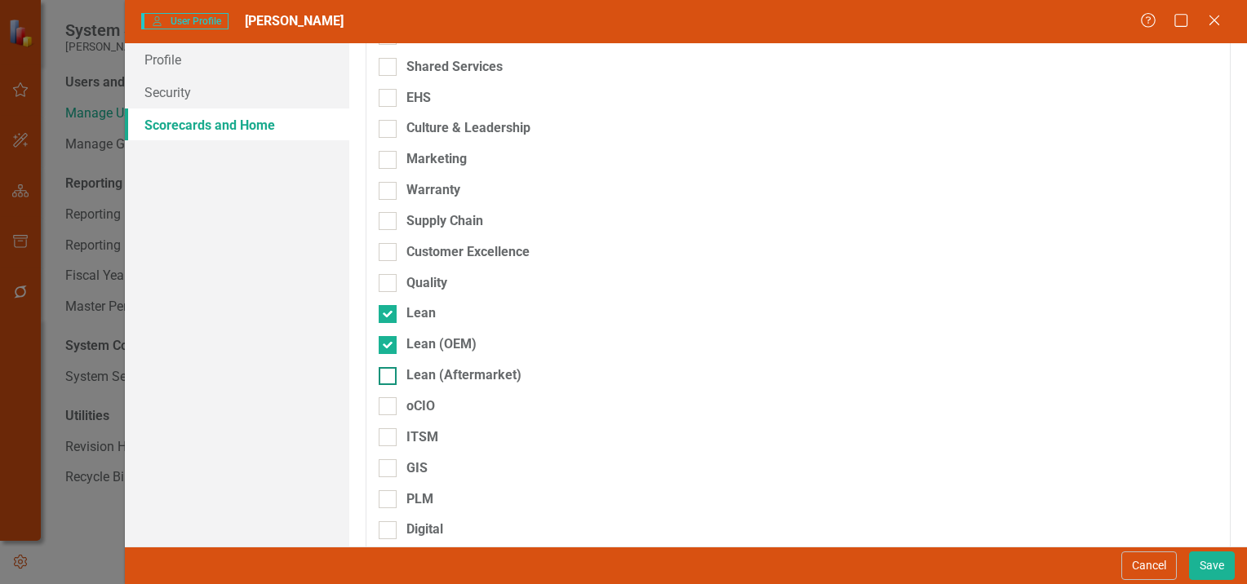
click at [384, 372] on input "Lean (Aftermarket)" at bounding box center [384, 372] width 11 height 11
checkbox input "true"
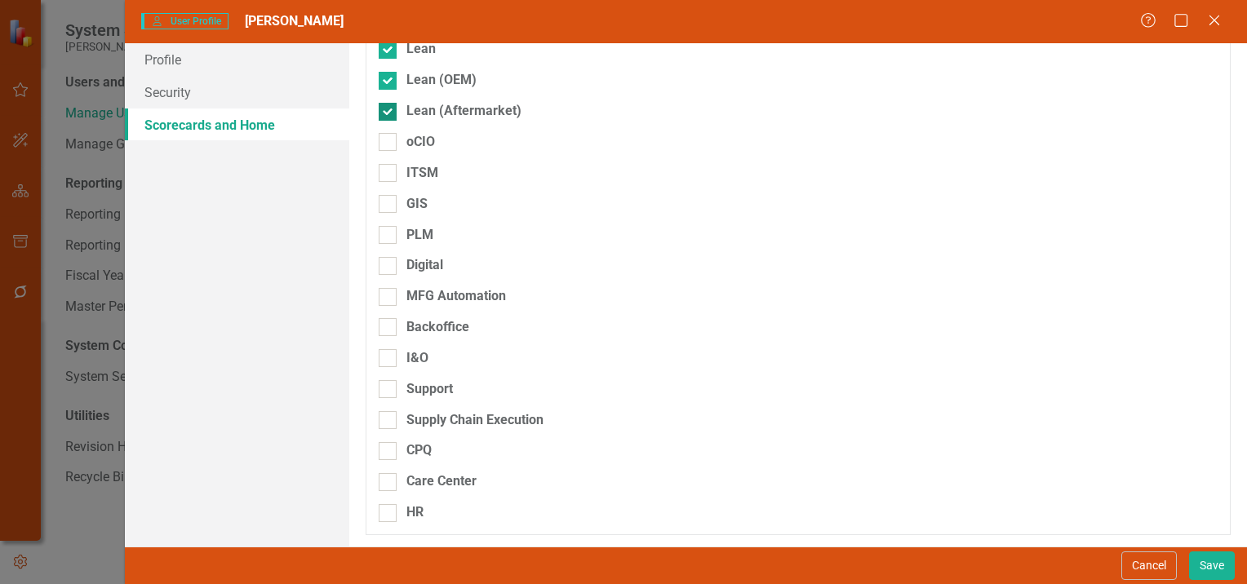
click at [384, 372] on div "I&O" at bounding box center [713, 364] width 668 height 31
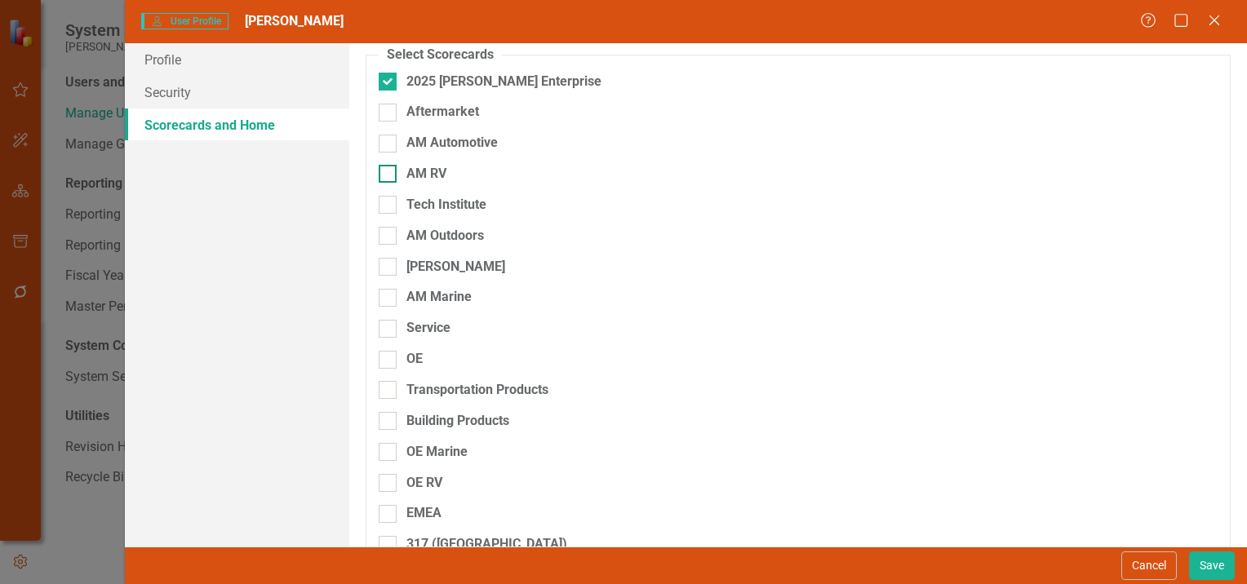
scroll to position [0, 0]
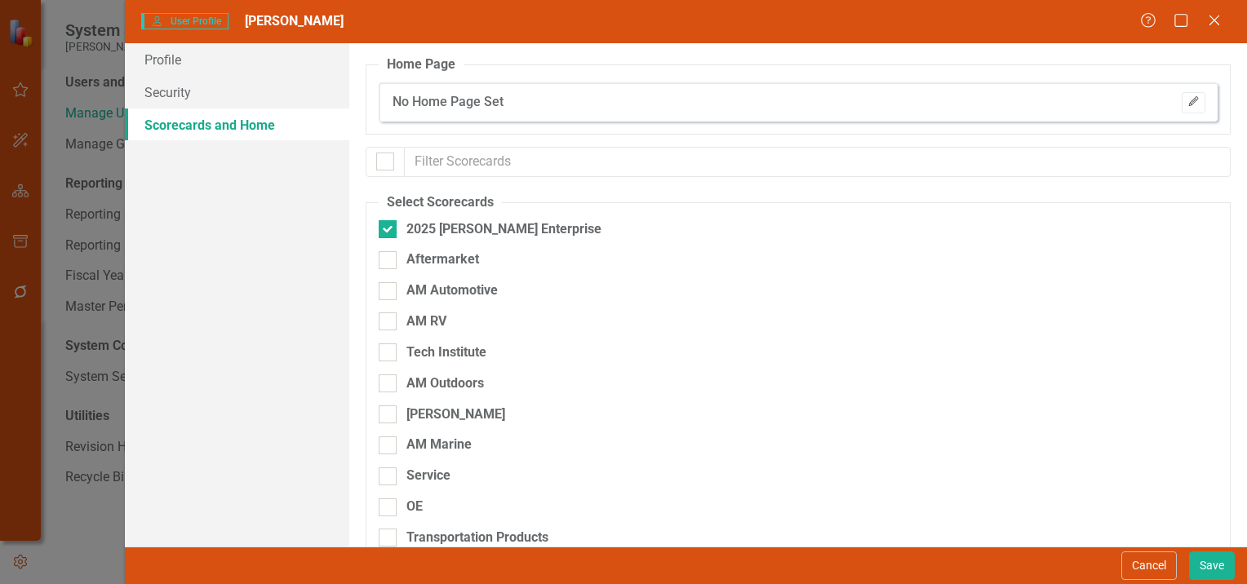
click at [1188, 98] on icon "button" at bounding box center [1193, 101] width 10 height 10
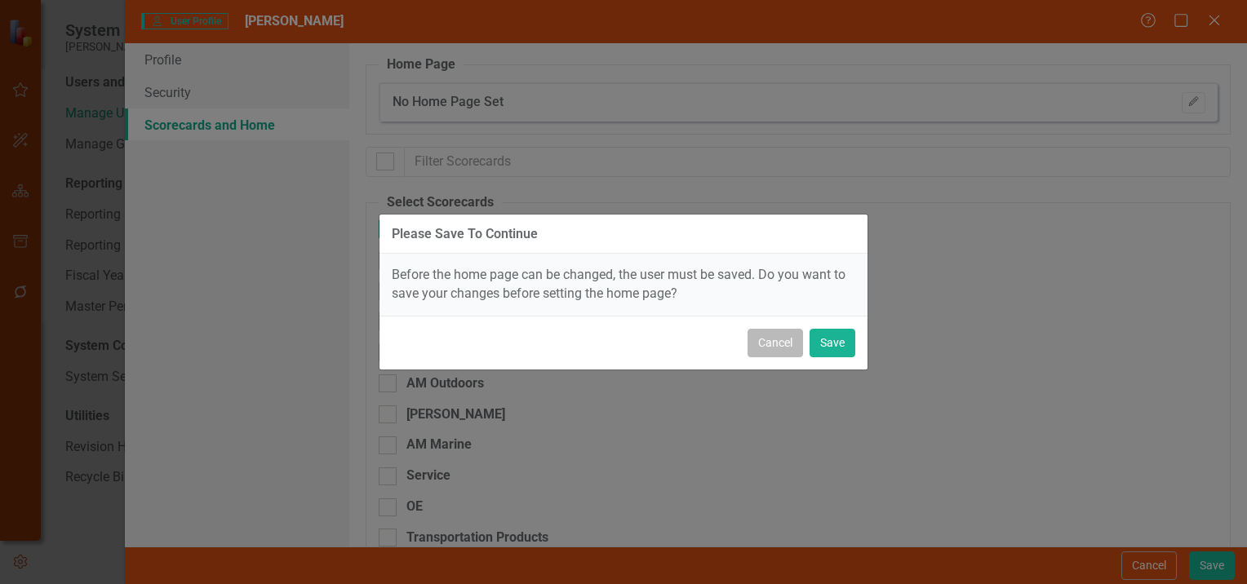
click at [777, 340] on button "Cancel" at bounding box center [775, 343] width 55 height 29
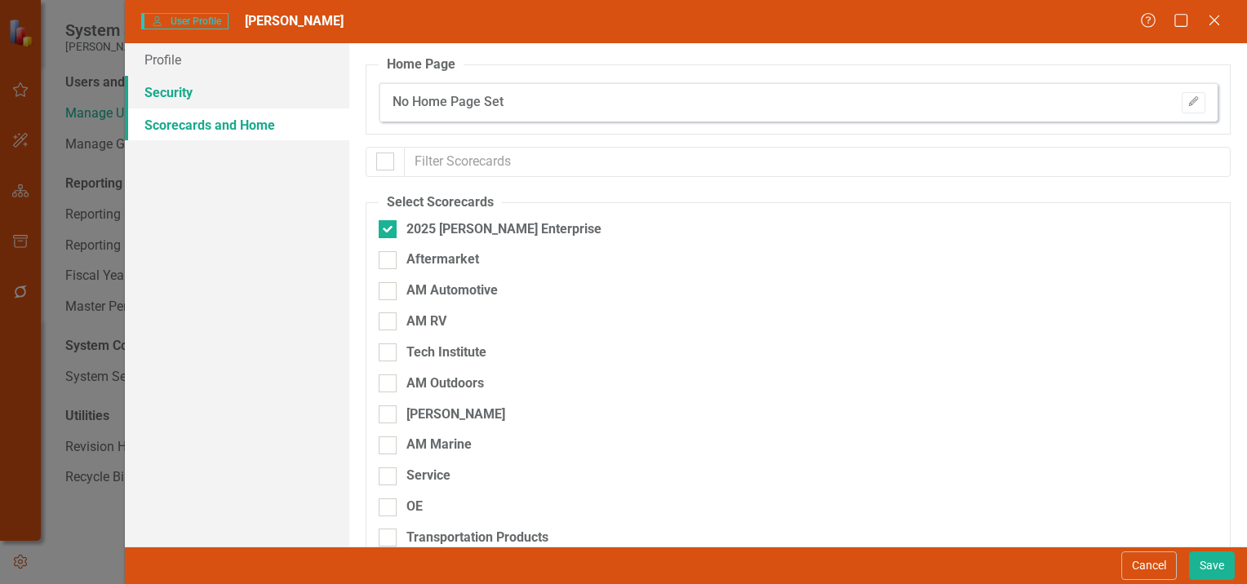
click at [217, 95] on link "Security" at bounding box center [237, 92] width 224 height 33
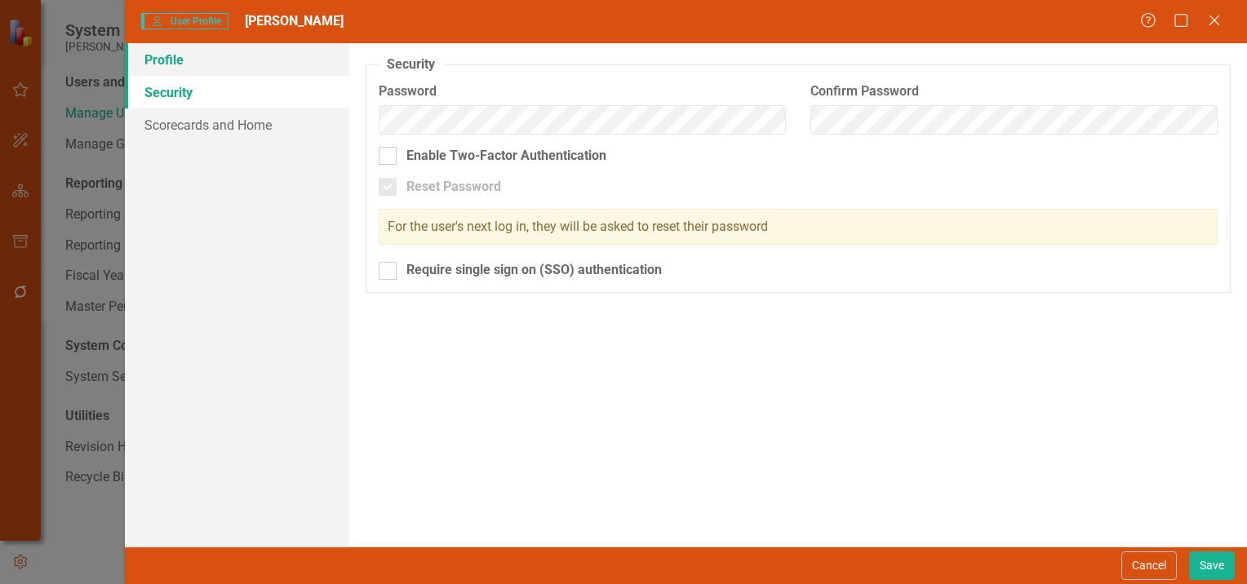
click at [210, 66] on link "Profile" at bounding box center [237, 59] width 224 height 33
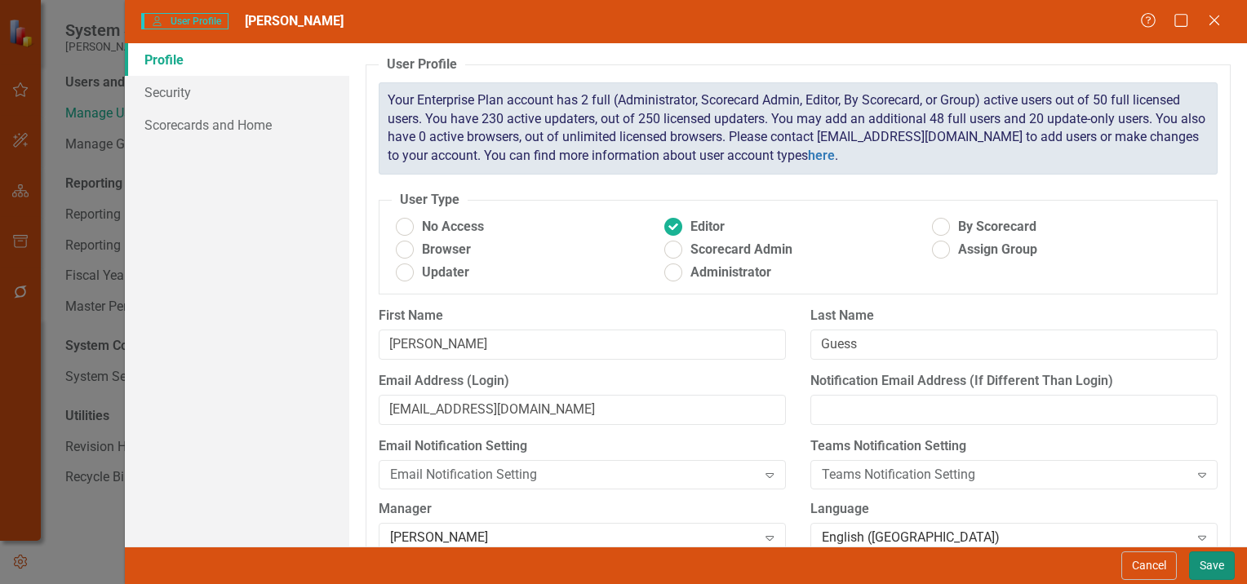
click at [1211, 565] on button "Save" at bounding box center [1212, 566] width 46 height 29
